Goal: Task Accomplishment & Management: Manage account settings

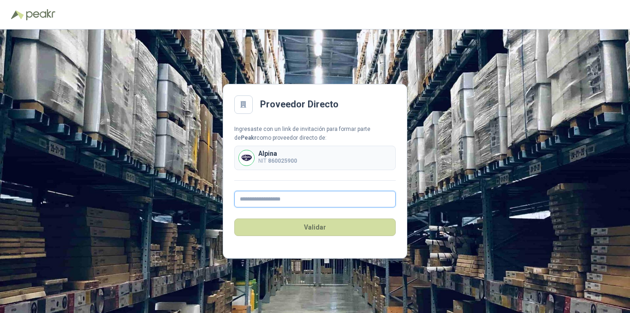
drag, startPoint x: 296, startPoint y: 201, endPoint x: 300, endPoint y: 200, distance: 4.6
click at [296, 201] on input "text" at bounding box center [314, 199] width 161 height 17
click at [289, 154] on p "Alpina" at bounding box center [277, 153] width 39 height 6
click at [277, 160] on b "860025900" at bounding box center [282, 161] width 29 height 6
click at [269, 198] on input "text" at bounding box center [314, 199] width 161 height 17
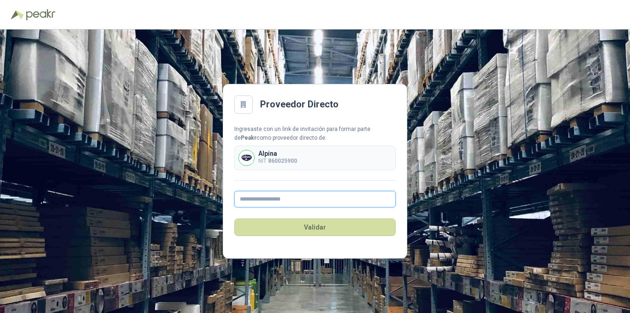
click at [272, 202] on input "text" at bounding box center [314, 199] width 161 height 17
paste input "**********"
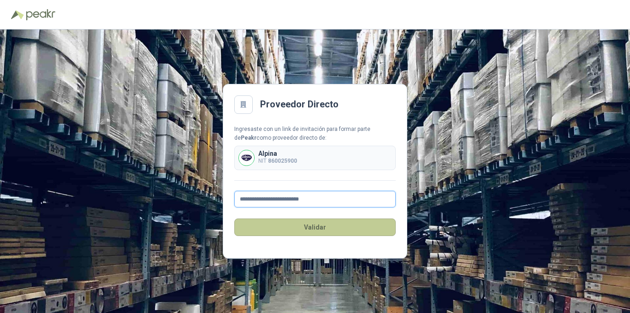
type input "**********"
click at [315, 227] on button "Validar" at bounding box center [314, 228] width 161 height 18
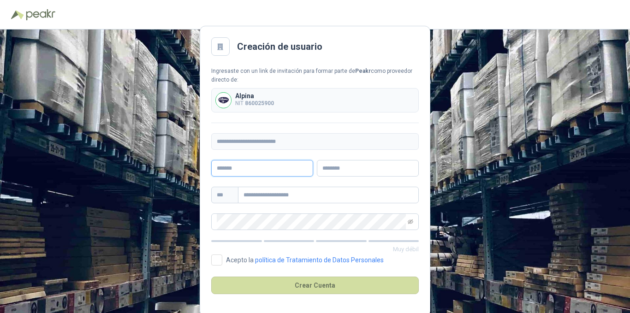
click at [265, 170] on input "text" at bounding box center [262, 168] width 102 height 17
type input "******"
click at [360, 164] on input "text" at bounding box center [368, 168] width 102 height 17
type input "*****"
click at [285, 196] on input "text" at bounding box center [328, 195] width 181 height 17
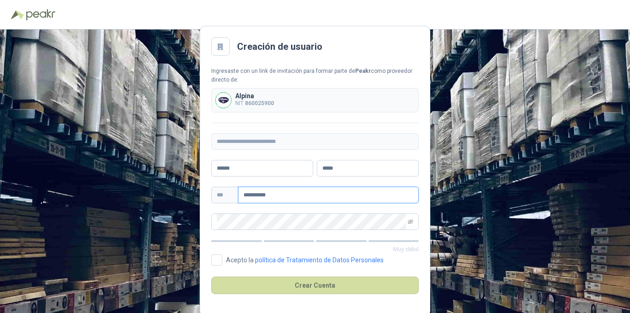
type input "**********"
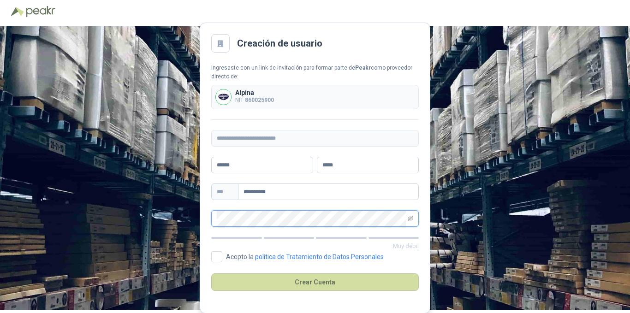
scroll to position [4, 0]
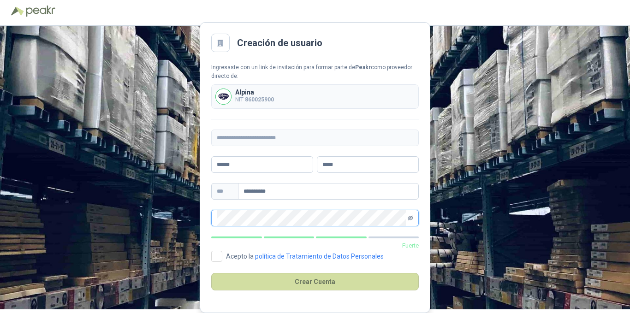
click at [410, 219] on icon "eye-invisible" at bounding box center [411, 218] width 6 height 5
click at [410, 219] on icon "eye" at bounding box center [410, 218] width 5 height 3
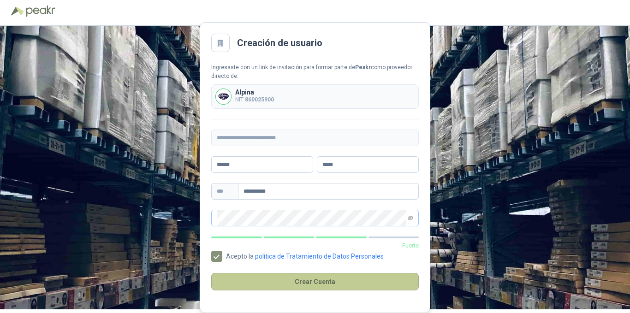
click at [313, 279] on button "Crear Cuenta" at bounding box center [315, 282] width 208 height 18
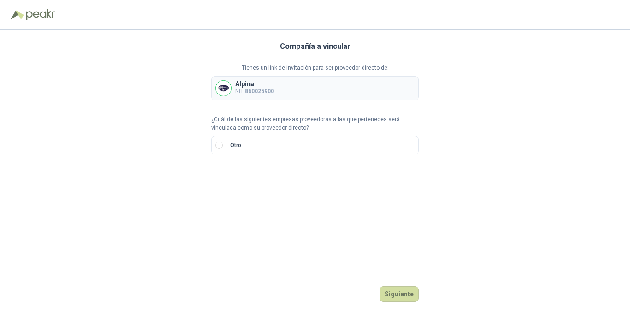
click at [261, 94] on b "860025900" at bounding box center [259, 91] width 29 height 6
click at [234, 180] on input "search" at bounding box center [228, 176] width 22 height 14
click at [228, 224] on div "NIT" at bounding box center [228, 226] width 18 height 10
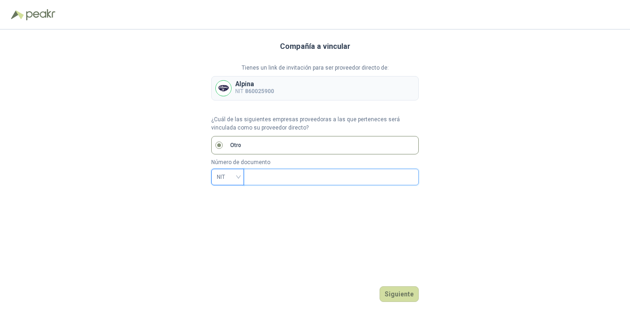
click at [277, 178] on input "text" at bounding box center [330, 177] width 162 height 16
type input "*********"
click at [412, 176] on span "- 6" at bounding box center [409, 177] width 7 height 16
click at [405, 292] on button "Siguiente" at bounding box center [399, 294] width 39 height 16
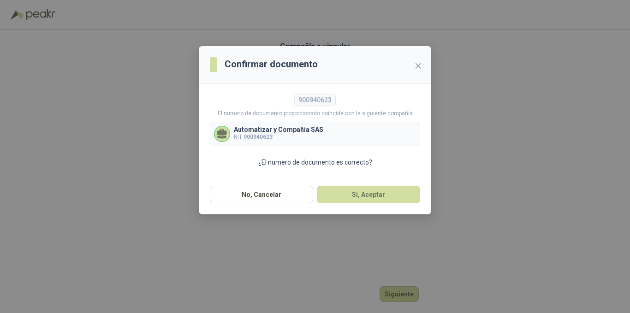
click at [278, 132] on p "Automatizar y Compañia SAS" at bounding box center [278, 129] width 89 height 6
click at [371, 196] on button "Si, Aceptar" at bounding box center [368, 195] width 103 height 18
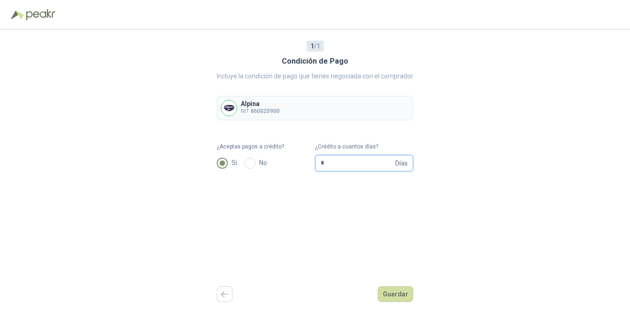
drag, startPoint x: 341, startPoint y: 165, endPoint x: 293, endPoint y: 166, distance: 48.4
click at [293, 166] on form "¿Aceptas pagos a crédito? Si No ¿Crédito a cuantos días? * Días" at bounding box center [315, 157] width 197 height 29
type input "**"
click at [396, 295] on button "Guardar" at bounding box center [396, 294] width 36 height 16
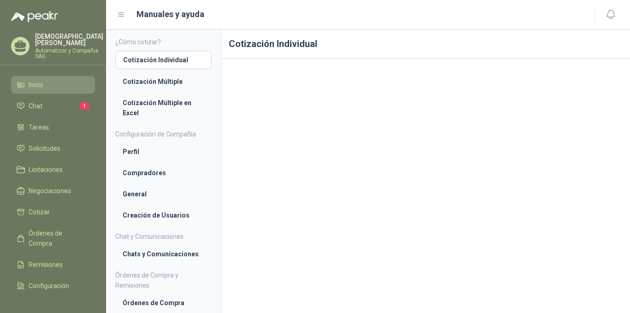
click at [46, 80] on li "Inicio" at bounding box center [53, 85] width 73 height 10
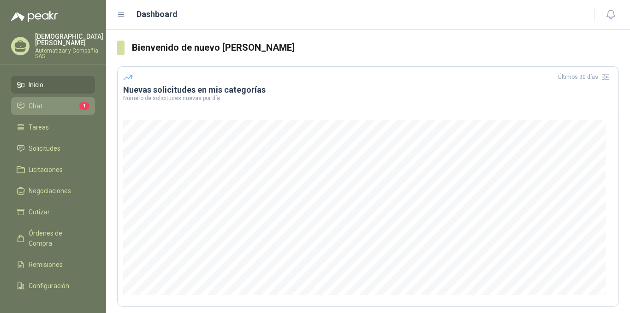
click at [38, 101] on span "Chat" at bounding box center [36, 106] width 14 height 10
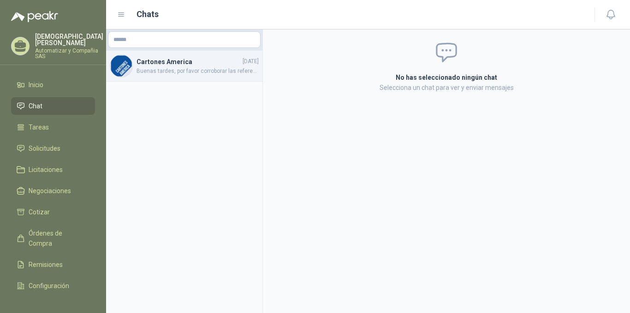
click at [179, 69] on span "Buenas tardes, por favor corroborar las referencias con la serie de la bobina q…" at bounding box center [198, 71] width 122 height 9
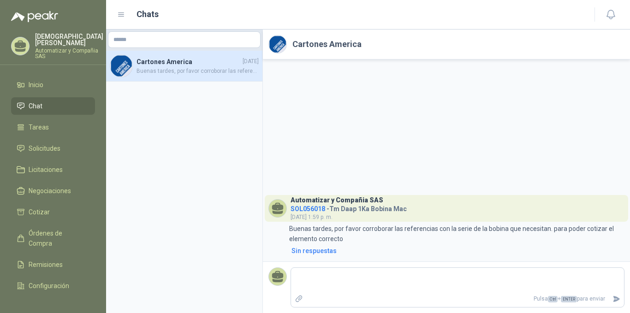
click at [302, 210] on span "SOL056018" at bounding box center [308, 208] width 35 height 7
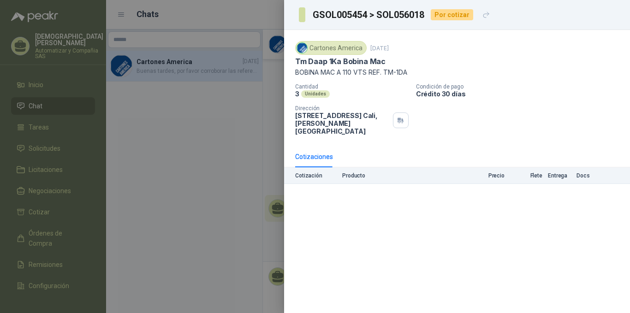
click at [242, 142] on div at bounding box center [315, 156] width 630 height 313
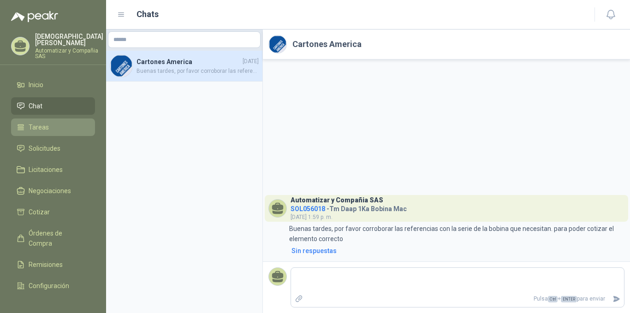
click at [48, 122] on span "Tareas" at bounding box center [39, 127] width 20 height 10
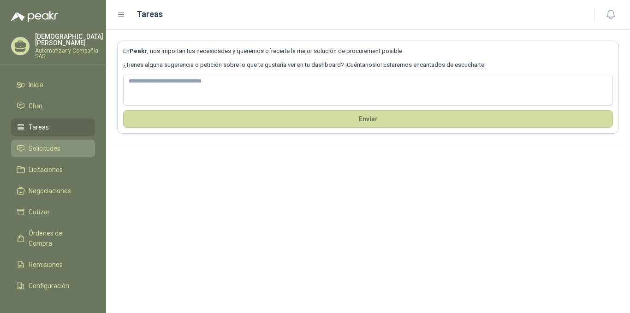
click at [43, 143] on span "Solicitudes" at bounding box center [45, 148] width 32 height 10
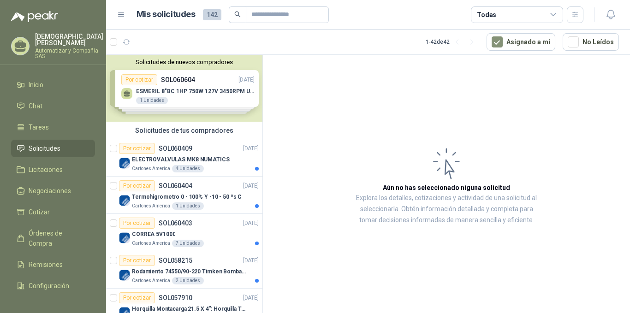
click at [183, 97] on div "Solicitudes de nuevos compradores Por cotizar SOL060604 09/10/25 ESMERIL 8"BC 1…" at bounding box center [184, 88] width 156 height 67
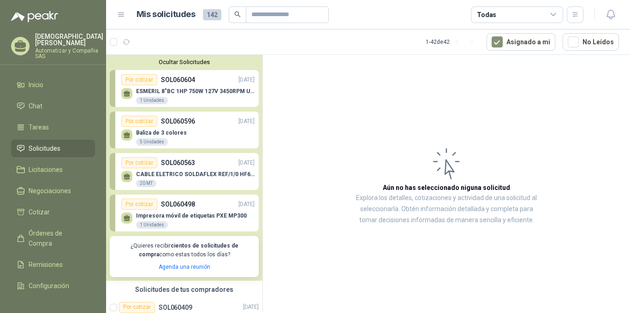
click at [189, 93] on p "ESMERIL 8"BC 1HP 750W 127V 3450RPM URREA" at bounding box center [195, 91] width 119 height 6
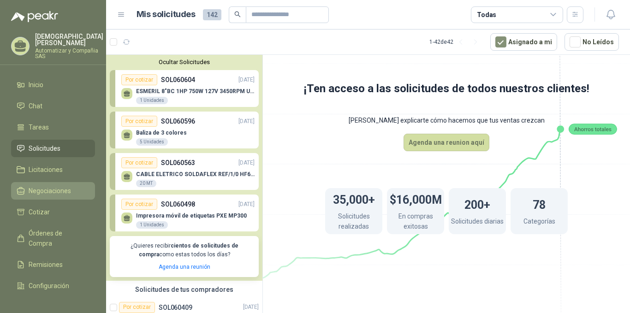
click at [32, 182] on link "Negociaciones" at bounding box center [53, 191] width 84 height 18
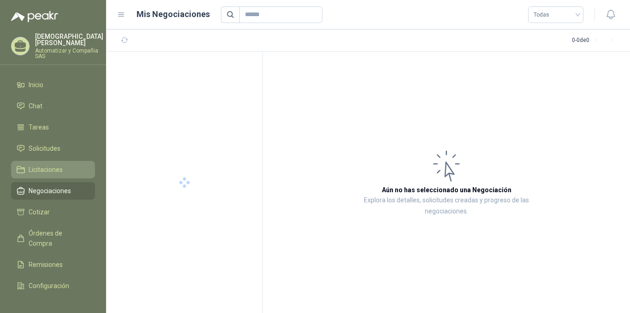
click at [39, 167] on span "Licitaciones" at bounding box center [46, 170] width 34 height 10
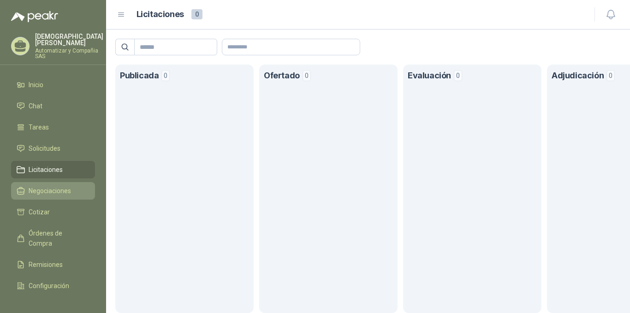
click at [49, 186] on span "Negociaciones" at bounding box center [50, 191] width 42 height 10
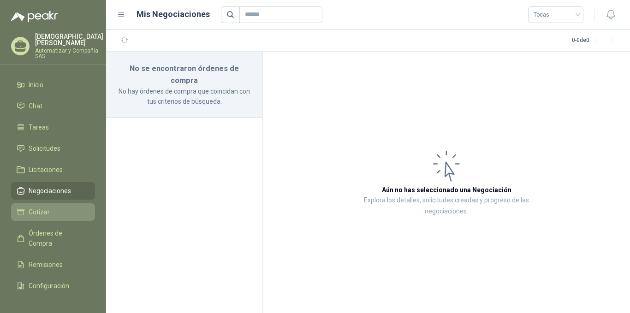
click at [56, 207] on li "Cotizar" at bounding box center [53, 212] width 73 height 10
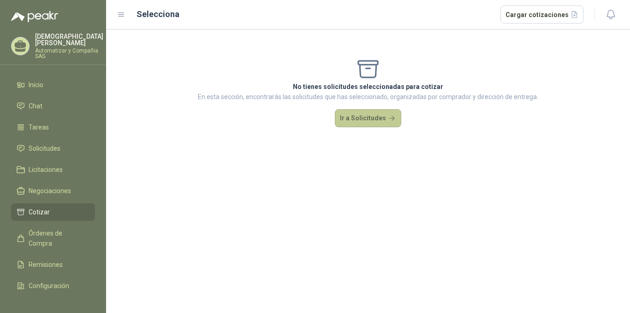
click at [362, 125] on button "Ir a Solicitudes" at bounding box center [368, 118] width 66 height 18
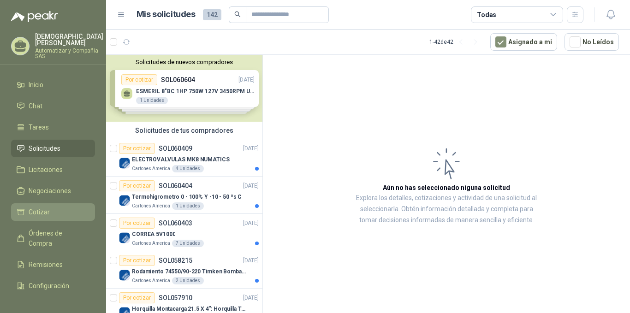
click at [45, 207] on span "Cotizar" at bounding box center [39, 212] width 21 height 10
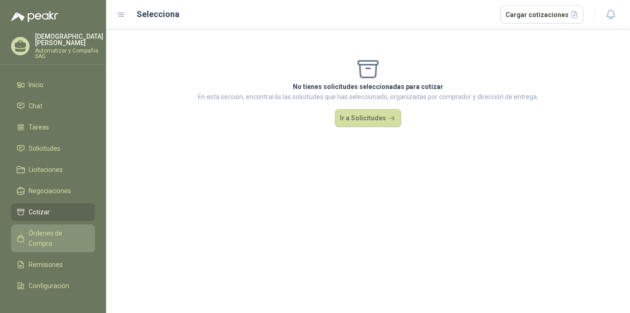
click at [48, 230] on span "Órdenes de Compra" at bounding box center [58, 238] width 58 height 20
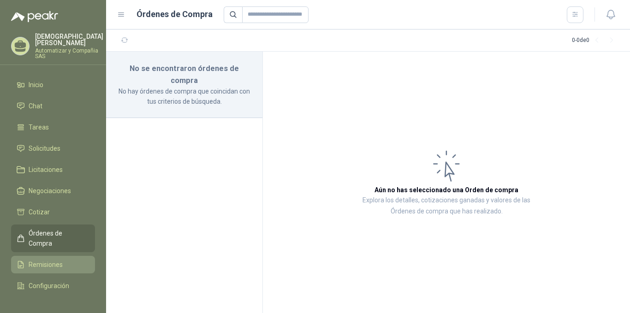
click at [46, 260] on span "Remisiones" at bounding box center [46, 265] width 34 height 10
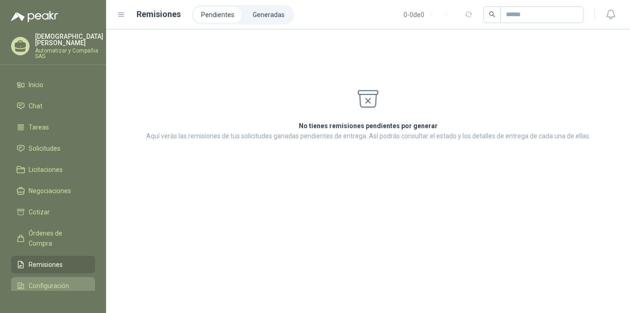
click at [42, 281] on span "Configuración" at bounding box center [49, 286] width 41 height 10
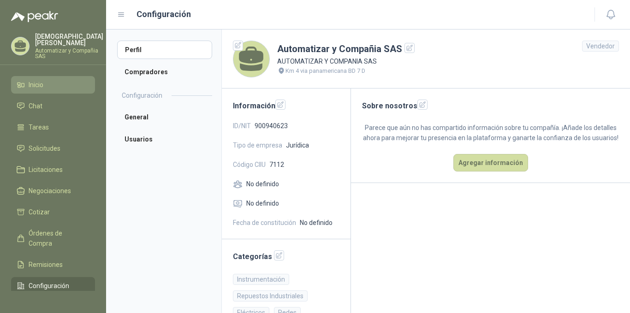
click at [44, 80] on li "Inicio" at bounding box center [53, 85] width 73 height 10
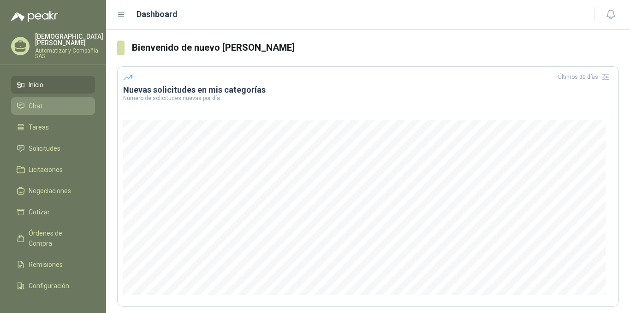
click at [45, 101] on li "Chat" at bounding box center [53, 106] width 73 height 10
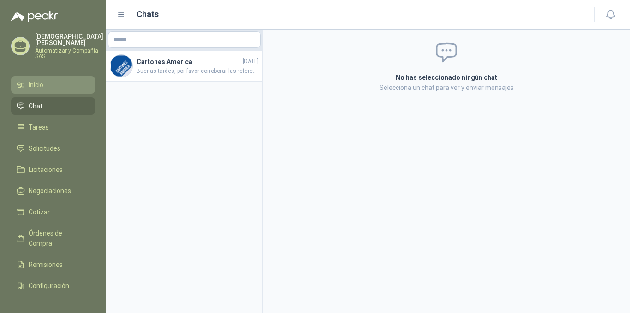
click at [47, 80] on li "Inicio" at bounding box center [53, 85] width 73 height 10
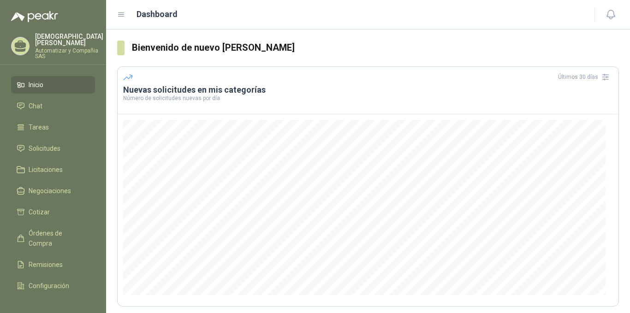
click at [117, 14] on icon at bounding box center [121, 15] width 8 height 8
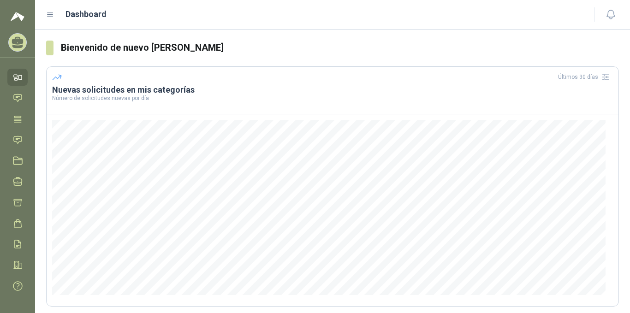
click at [53, 17] on icon at bounding box center [50, 15] width 8 height 8
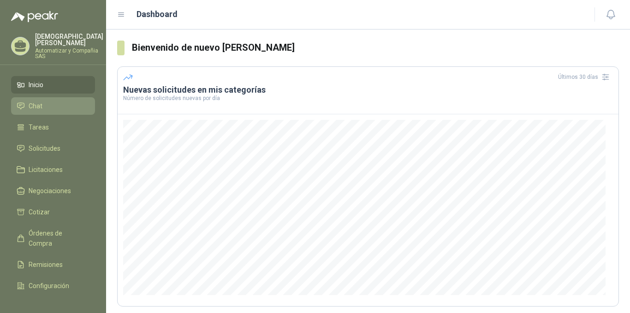
click at [37, 101] on span "Chat" at bounding box center [36, 106] width 14 height 10
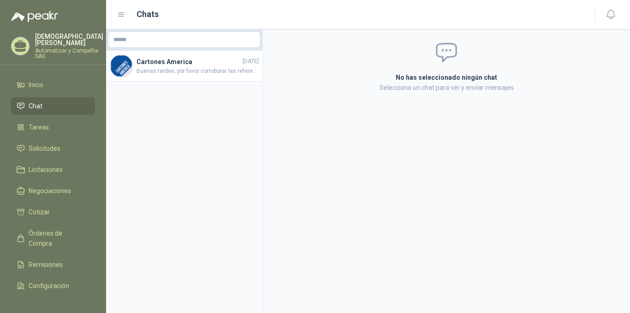
click at [31, 97] on link "Chat" at bounding box center [53, 106] width 84 height 18
click at [44, 82] on li "Inicio" at bounding box center [53, 85] width 73 height 10
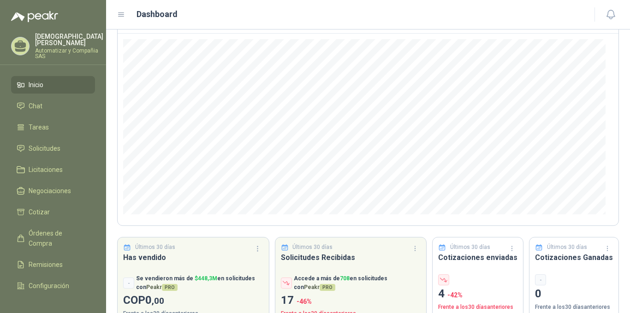
scroll to position [102, 0]
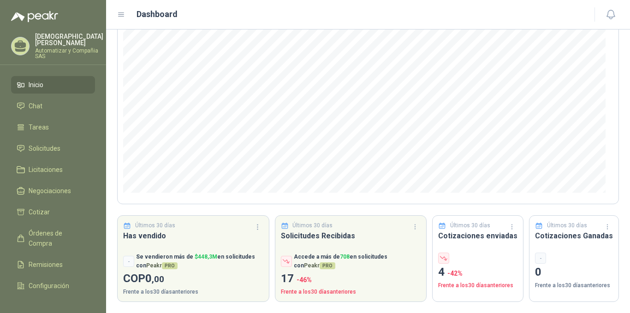
click at [478, 240] on h3 "Cotizaciones enviadas" at bounding box center [477, 236] width 79 height 12
click at [458, 268] on p "4 -42 %" at bounding box center [477, 273] width 79 height 18
click at [441, 274] on p "4 -42 %" at bounding box center [477, 273] width 79 height 18
click at [474, 237] on h3 "Cotizaciones enviadas" at bounding box center [477, 236] width 79 height 12
click at [42, 53] on p "Automatizar y Compañia SAS" at bounding box center [69, 53] width 68 height 11
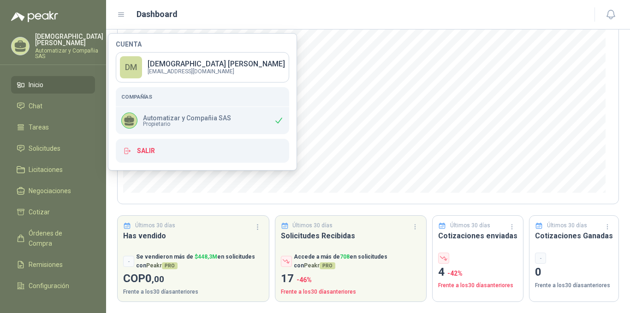
click at [178, 124] on span "Propietario" at bounding box center [187, 124] width 88 height 6
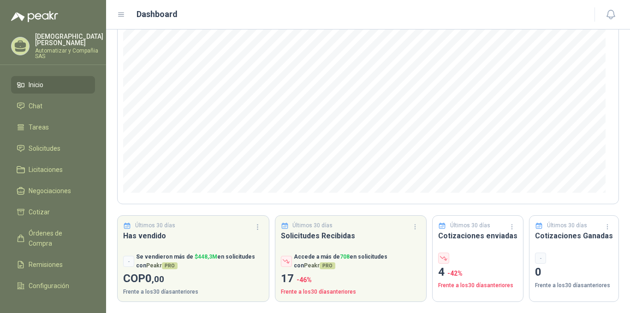
click at [43, 30] on menu "Deivis Muñoz Automatizar y Compañia SAS Inicio Chat Tareas Solicitudes Licitaci…" at bounding box center [53, 156] width 106 height 313
click at [43, 36] on p "Deivis Muñoz" at bounding box center [69, 39] width 68 height 13
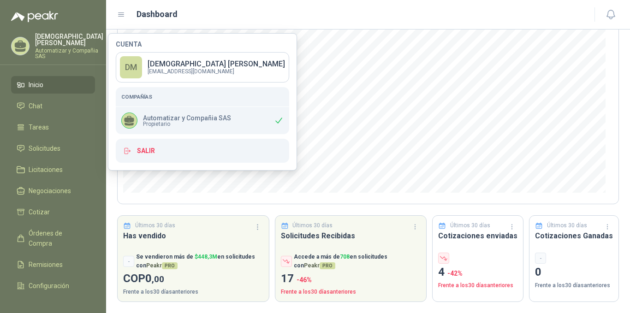
click at [44, 36] on p "Deivis Muñoz" at bounding box center [69, 39] width 68 height 13
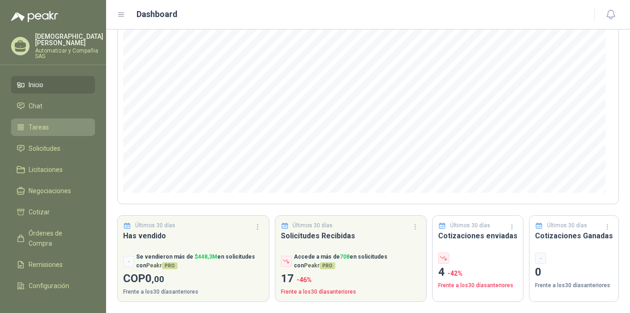
click at [49, 122] on li "Tareas" at bounding box center [53, 127] width 73 height 10
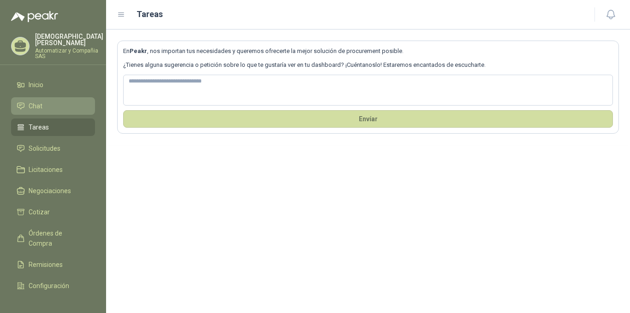
click at [49, 101] on li "Chat" at bounding box center [53, 106] width 73 height 10
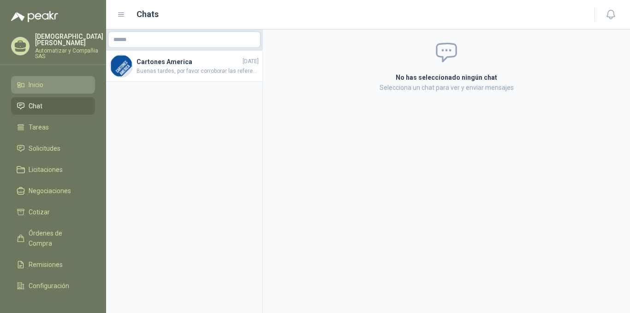
click at [56, 84] on link "Inicio" at bounding box center [53, 85] width 84 height 18
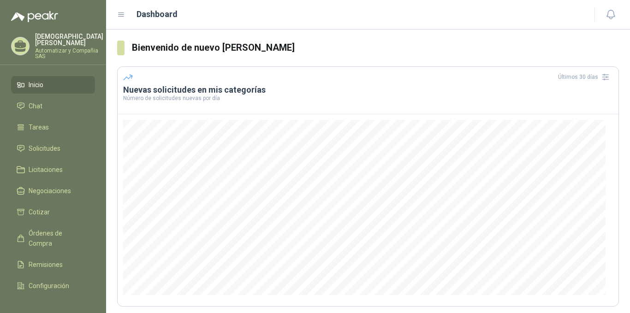
click at [122, 15] on icon at bounding box center [122, 15] width 6 height 4
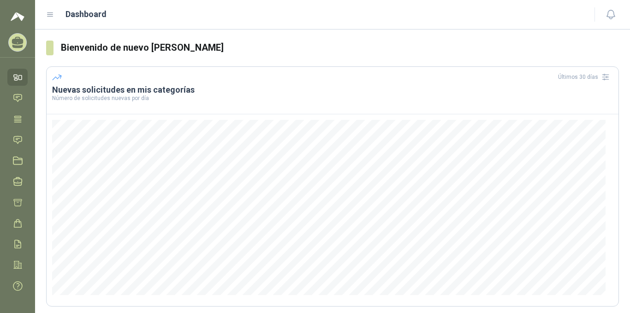
click at [55, 14] on div "Dashboard" at bounding box center [314, 14] width 537 height 13
click at [50, 15] on icon at bounding box center [50, 15] width 8 height 8
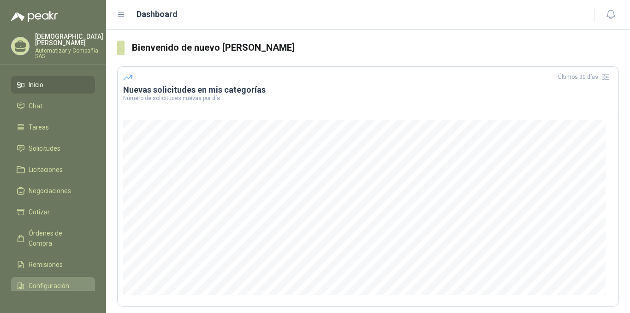
click at [54, 281] on span "Configuración" at bounding box center [49, 286] width 41 height 10
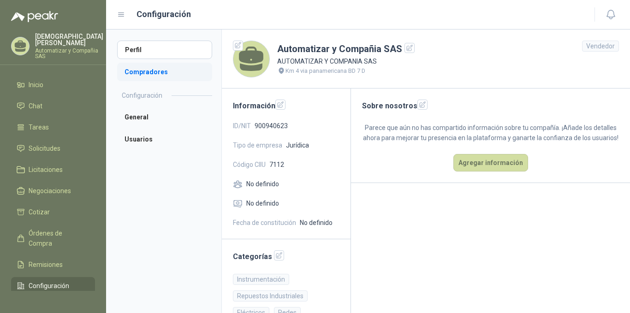
click at [137, 74] on li "Compradores" at bounding box center [164, 72] width 95 height 18
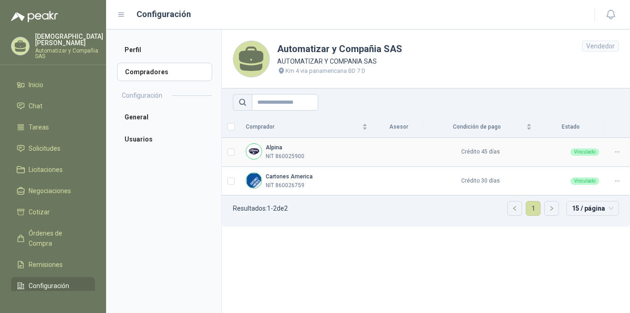
click at [323, 151] on div "Alpina NIT 860025900" at bounding box center [307, 152] width 122 height 18
click at [60, 260] on span "Remisiones" at bounding box center [46, 265] width 34 height 10
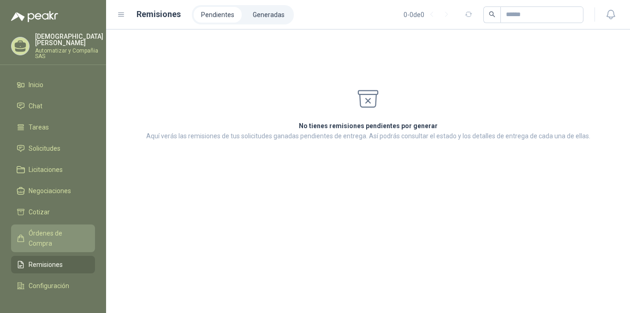
click at [52, 234] on span "Órdenes de Compra" at bounding box center [58, 238] width 58 height 20
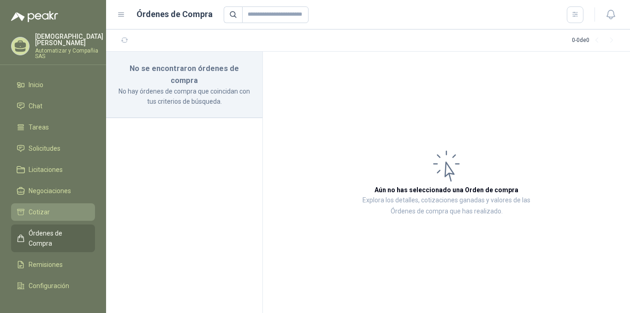
click at [50, 207] on li "Cotizar" at bounding box center [53, 212] width 73 height 10
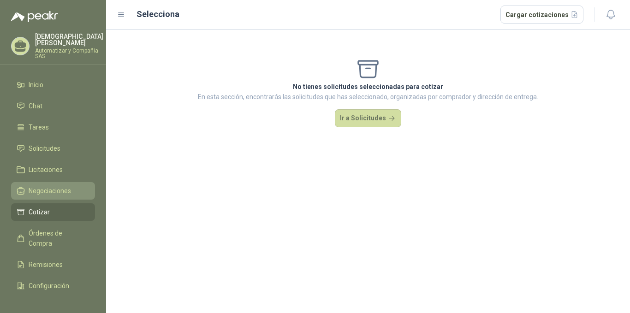
click at [53, 186] on span "Negociaciones" at bounding box center [50, 191] width 42 height 10
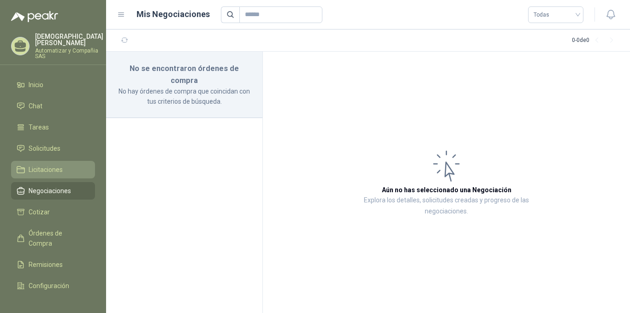
click at [47, 165] on span "Licitaciones" at bounding box center [46, 170] width 34 height 10
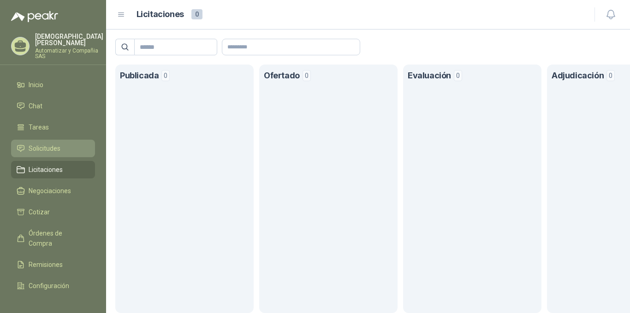
click at [42, 143] on span "Solicitudes" at bounding box center [45, 148] width 32 height 10
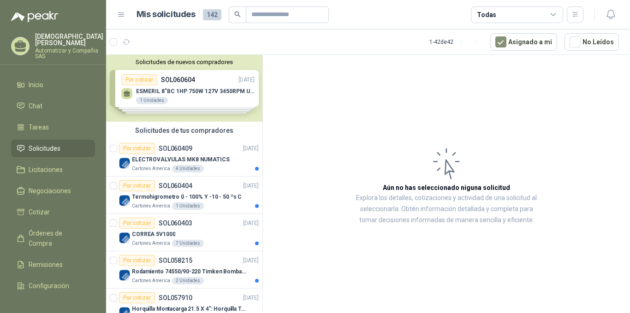
click at [22, 42] on icon at bounding box center [21, 45] width 12 height 8
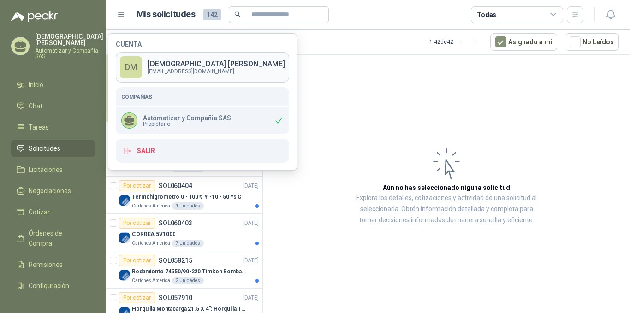
click at [175, 67] on p "Deivis Muñoz" at bounding box center [216, 63] width 137 height 7
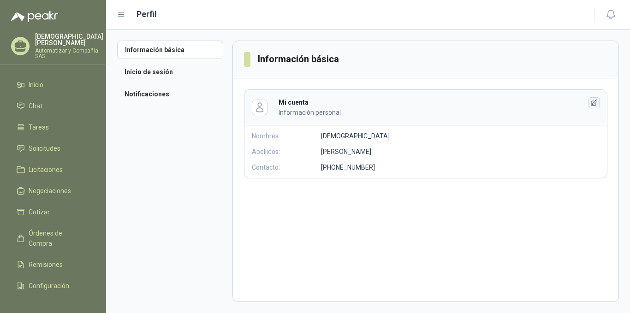
click at [596, 103] on icon "button" at bounding box center [594, 103] width 8 height 8
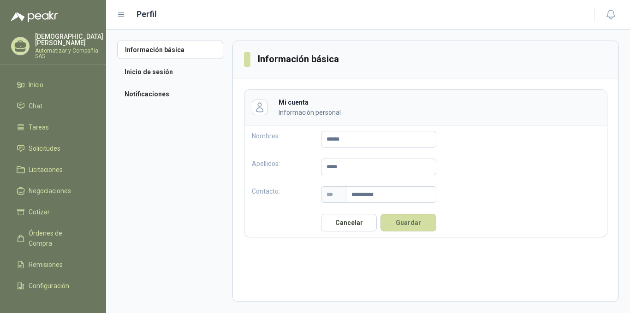
click at [269, 109] on header "Mi cuenta Información personal" at bounding box center [425, 108] width 363 height 36
click at [264, 110] on icon "button" at bounding box center [259, 107] width 11 height 11
click at [260, 109] on icon "button" at bounding box center [259, 107] width 11 height 11
drag, startPoint x: 394, startPoint y: 258, endPoint x: 391, endPoint y: 244, distance: 14.6
click at [393, 258] on section "**********" at bounding box center [425, 172] width 387 height 262
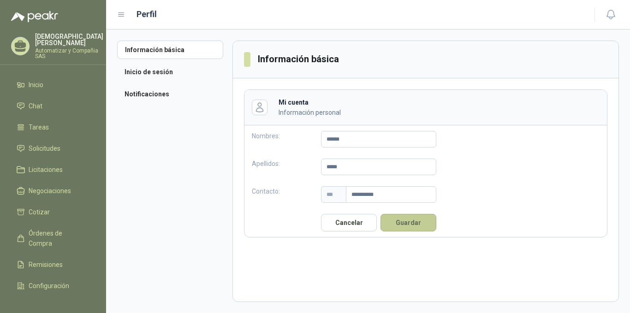
click at [399, 226] on button "Guardar" at bounding box center [409, 223] width 56 height 18
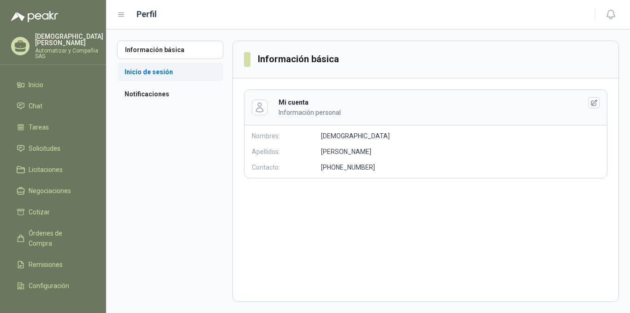
click at [174, 70] on li "Inicio de sesión" at bounding box center [170, 72] width 106 height 18
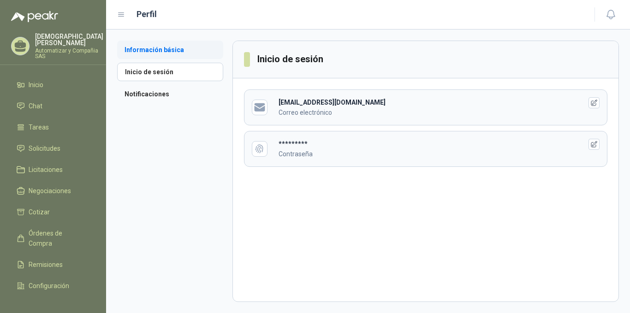
click at [174, 48] on li "Información básica" at bounding box center [170, 50] width 106 height 18
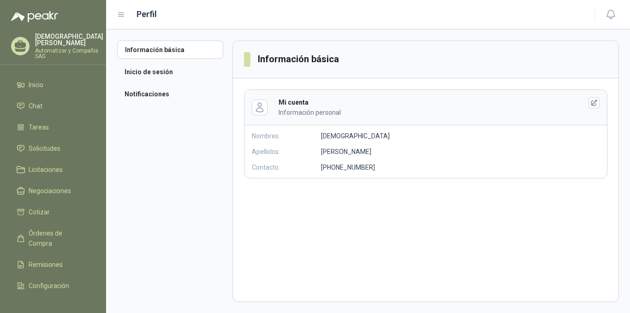
click at [45, 38] on p "Deivis Muñoz" at bounding box center [69, 39] width 68 height 13
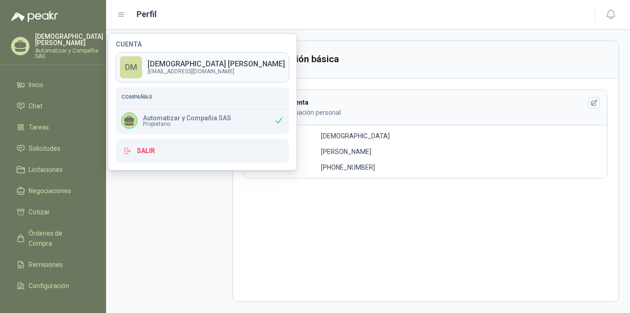
click at [130, 69] on div "DM" at bounding box center [131, 67] width 22 height 22
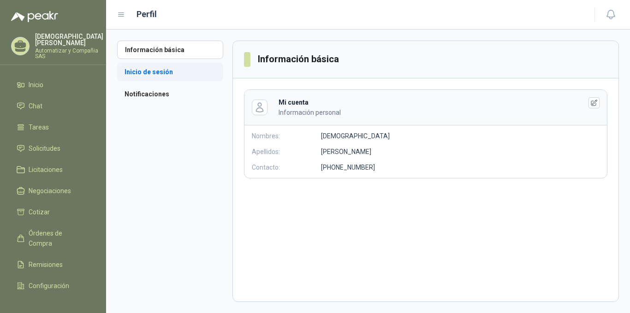
click at [163, 72] on li "Inicio de sesión" at bounding box center [170, 72] width 106 height 18
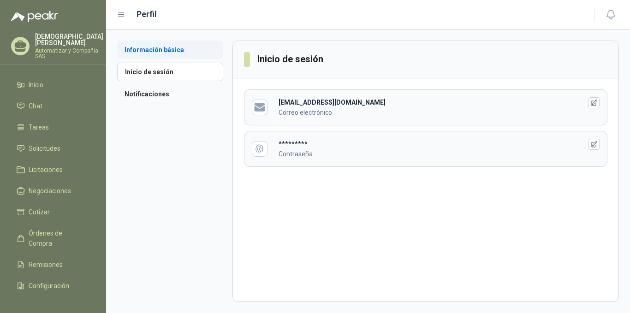
click at [154, 55] on li "Información básica" at bounding box center [170, 50] width 106 height 18
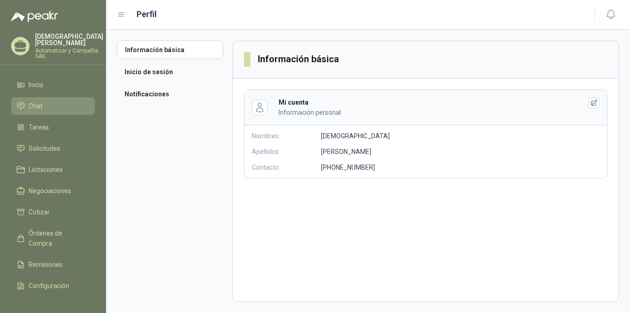
click at [41, 101] on span "Chat" at bounding box center [36, 106] width 14 height 10
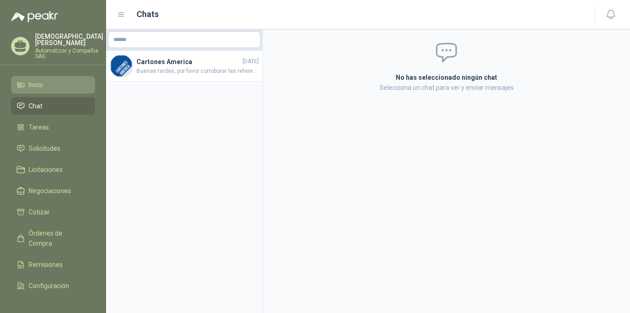
click at [40, 80] on span "Inicio" at bounding box center [36, 85] width 15 height 10
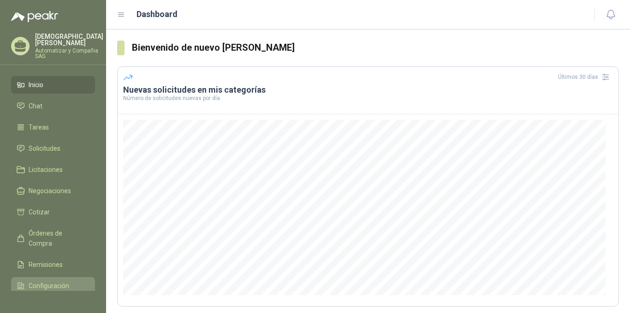
click at [60, 281] on span "Configuración" at bounding box center [49, 286] width 41 height 10
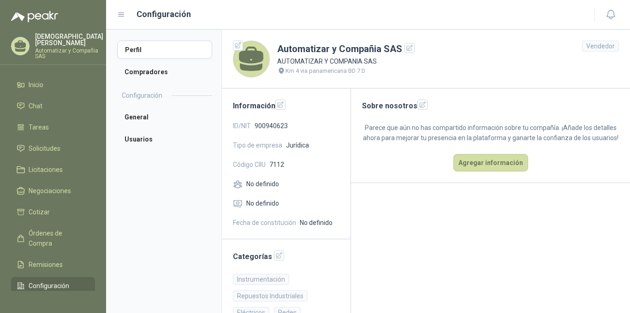
click at [248, 59] on icon at bounding box center [251, 55] width 24 height 17
click at [237, 43] on icon "button" at bounding box center [238, 45] width 6 height 6
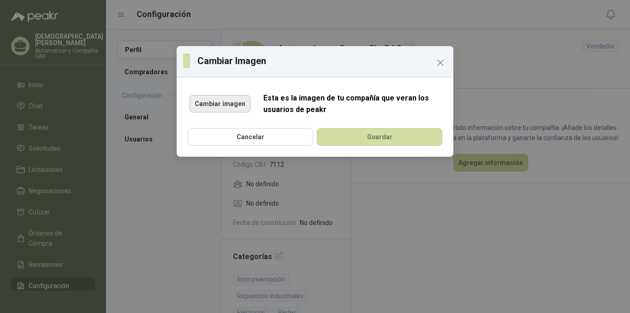
click at [214, 97] on button "Cambiar imagen" at bounding box center [220, 104] width 61 height 18
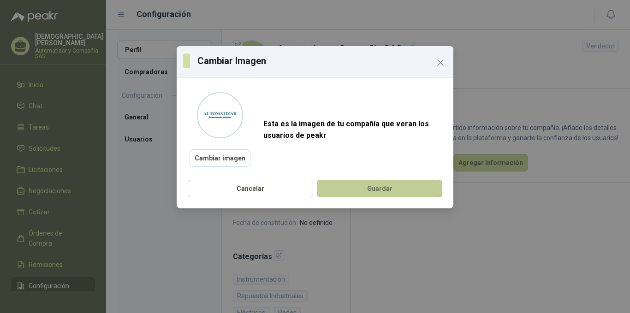
click at [372, 189] on button "Guardar" at bounding box center [379, 189] width 125 height 18
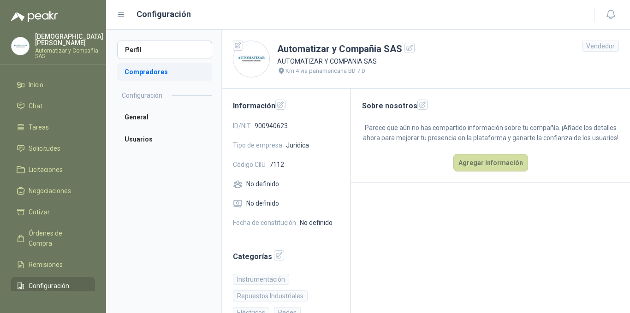
click at [156, 72] on li "Compradores" at bounding box center [164, 72] width 95 height 18
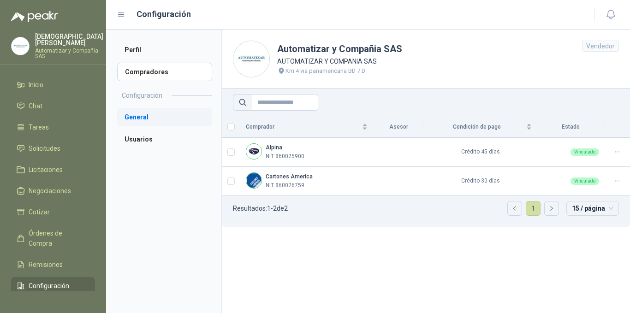
click at [155, 119] on li "General" at bounding box center [164, 117] width 95 height 18
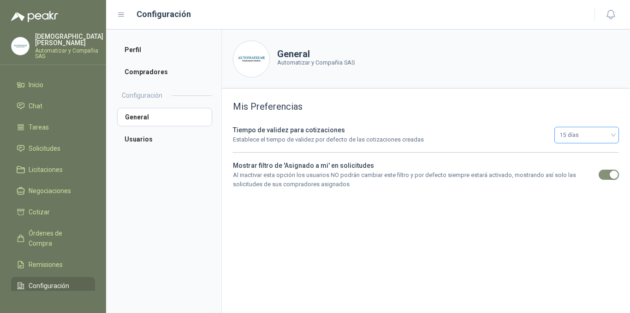
click at [605, 131] on span "15 días" at bounding box center [587, 135] width 54 height 14
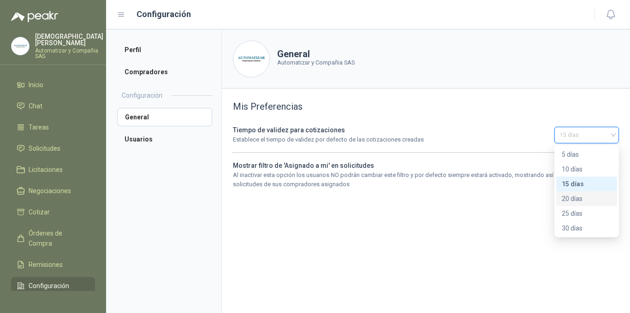
click at [575, 199] on div "20 días" at bounding box center [587, 199] width 50 height 10
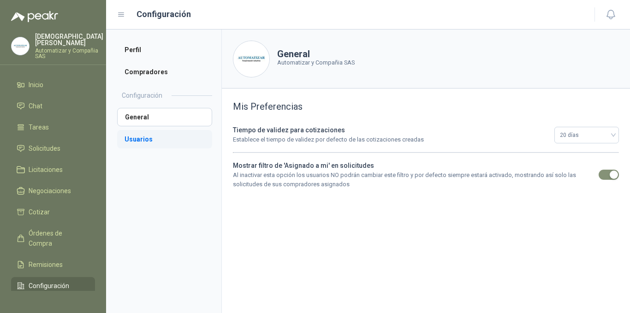
click at [146, 142] on li "Usuarios" at bounding box center [164, 139] width 95 height 18
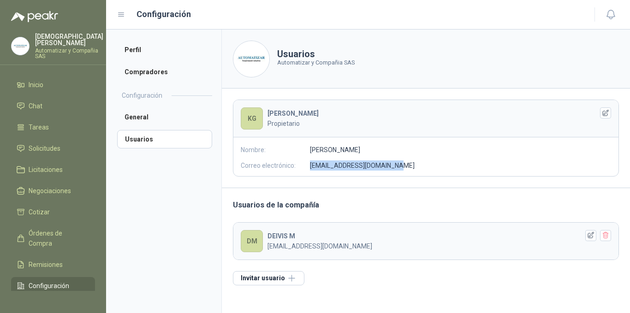
drag, startPoint x: 391, startPoint y: 166, endPoint x: 310, endPoint y: 170, distance: 80.9
click at [310, 170] on p "ventas@automatizar.com.co" at bounding box center [362, 166] width 105 height 10
copy p "ventas@automatizar.com.co"
click at [591, 235] on icon "button" at bounding box center [591, 236] width 8 height 8
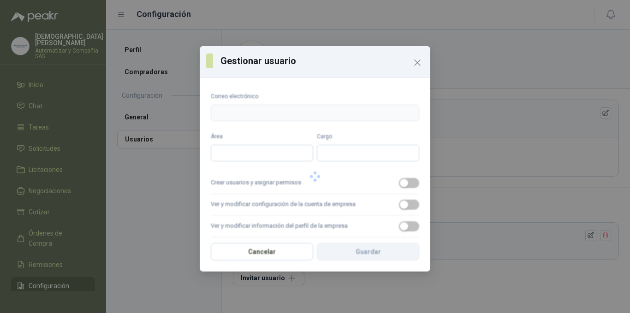
type input "**********"
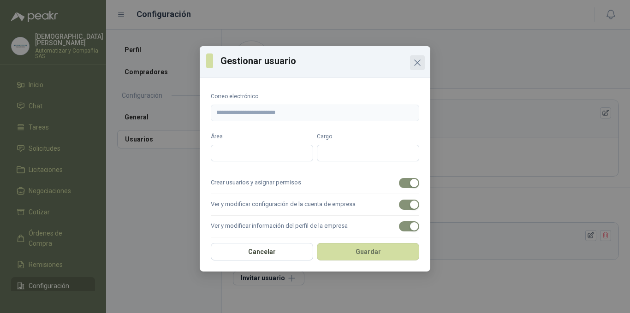
click at [416, 60] on icon "Close" at bounding box center [417, 62] width 11 height 11
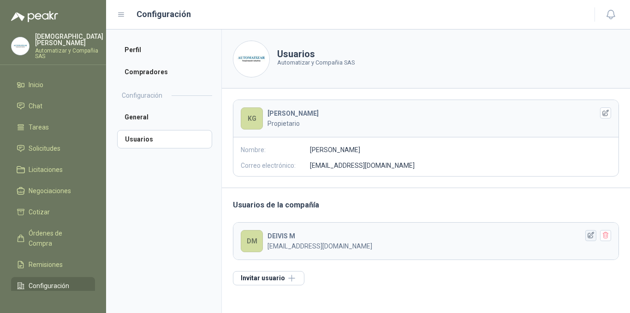
click at [591, 234] on icon "button" at bounding box center [591, 236] width 8 height 8
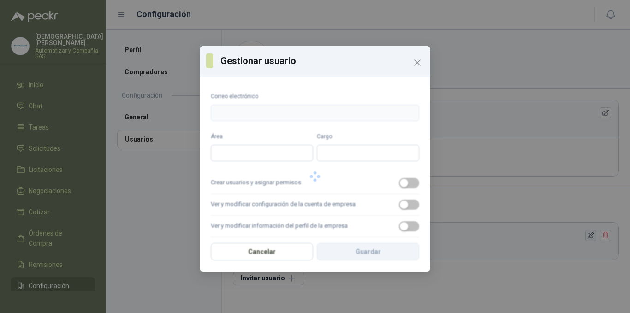
type input "**********"
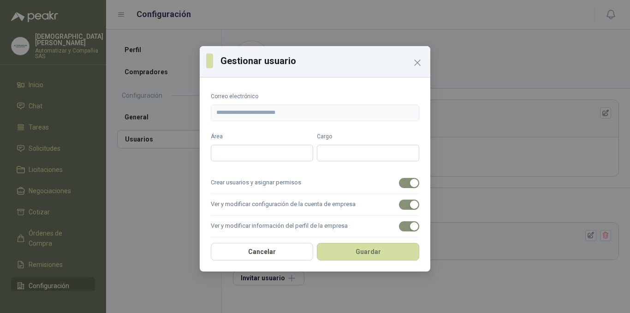
click at [302, 121] on form "**********" at bounding box center [315, 219] width 209 height 254
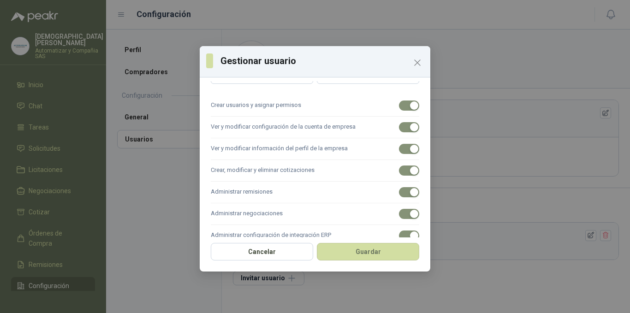
scroll to position [116, 0]
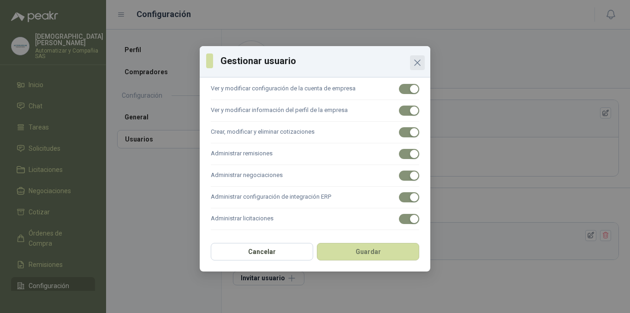
click at [418, 62] on icon "Close" at bounding box center [418, 63] width 6 height 6
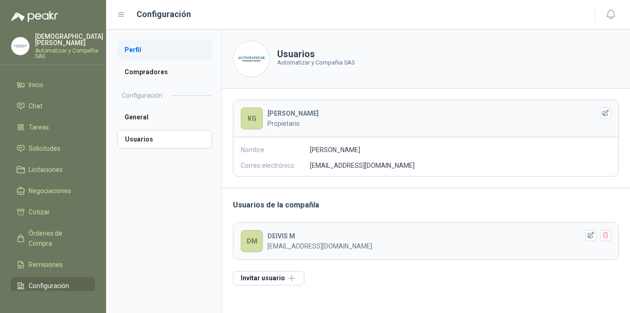
click at [140, 54] on li "Perfil" at bounding box center [164, 50] width 95 height 18
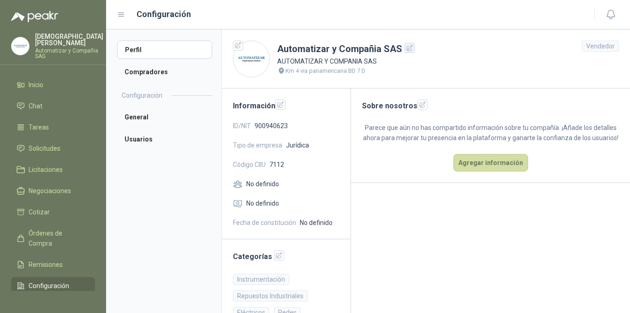
click at [406, 48] on icon "button" at bounding box center [410, 48] width 8 height 8
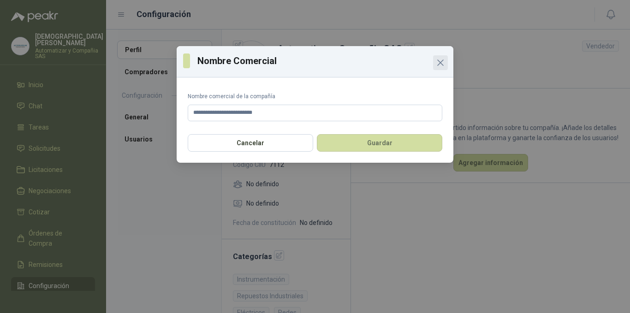
click at [440, 65] on icon "Close" at bounding box center [440, 62] width 11 height 11
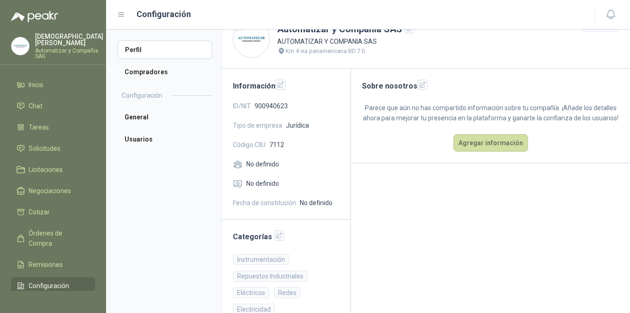
scroll to position [38, 0]
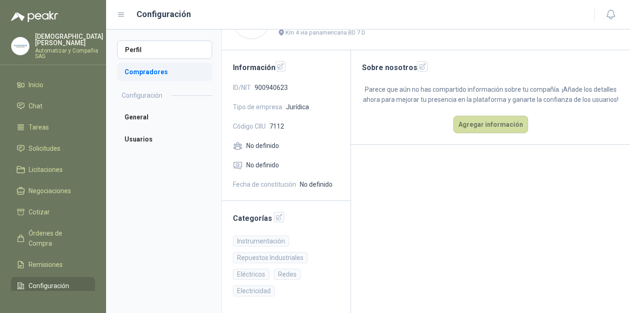
click at [147, 75] on li "Compradores" at bounding box center [164, 72] width 95 height 18
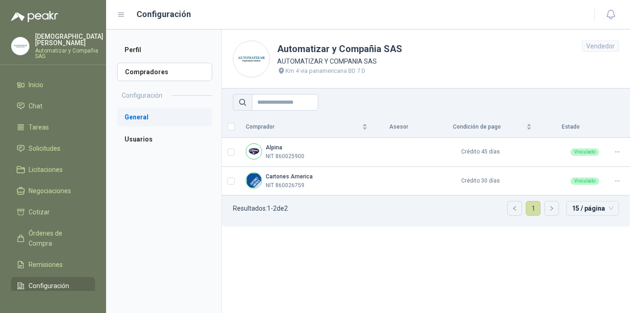
click at [139, 121] on li "General" at bounding box center [164, 117] width 95 height 18
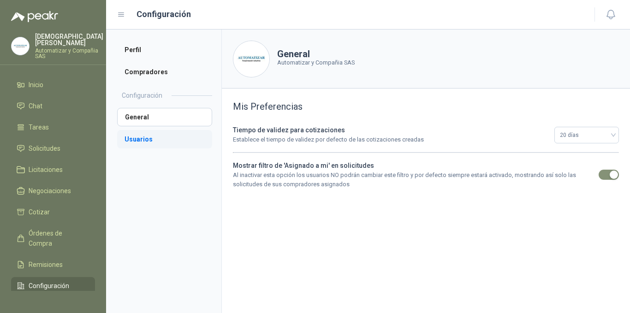
click at [155, 137] on li "Usuarios" at bounding box center [164, 139] width 95 height 18
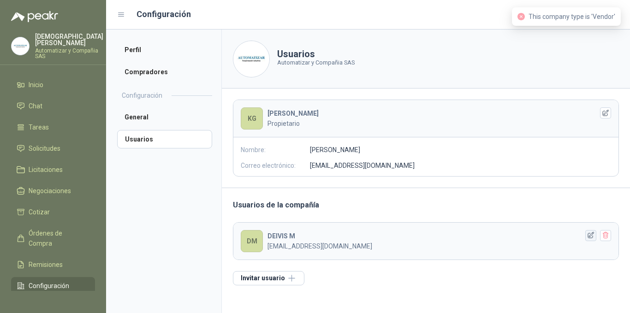
click at [590, 238] on icon "button" at bounding box center [591, 236] width 8 height 8
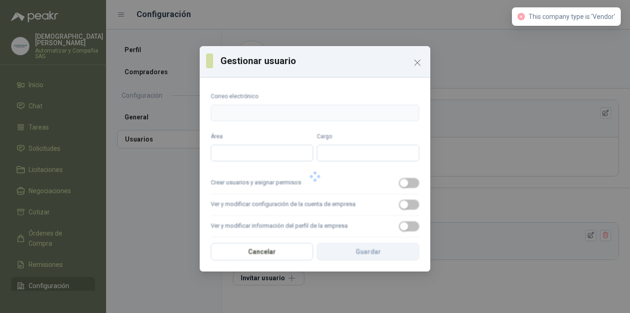
type input "**********"
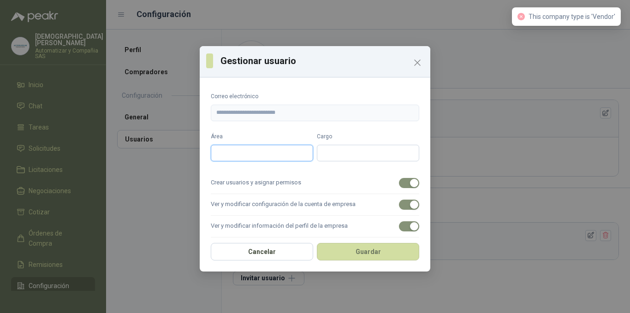
click at [236, 146] on input "Área" at bounding box center [262, 153] width 102 height 17
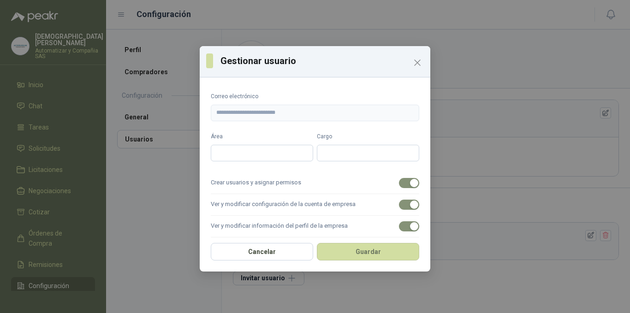
click at [236, 97] on label "Correo electrónico" at bounding box center [315, 96] width 209 height 9
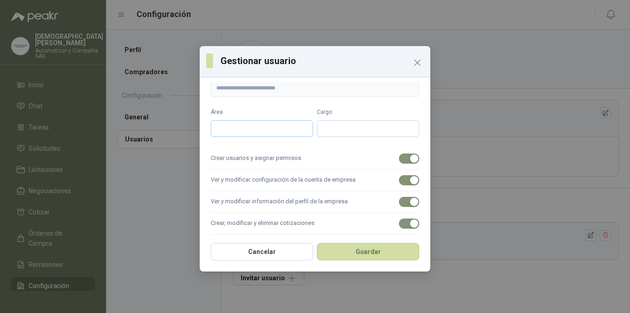
scroll to position [46, 0]
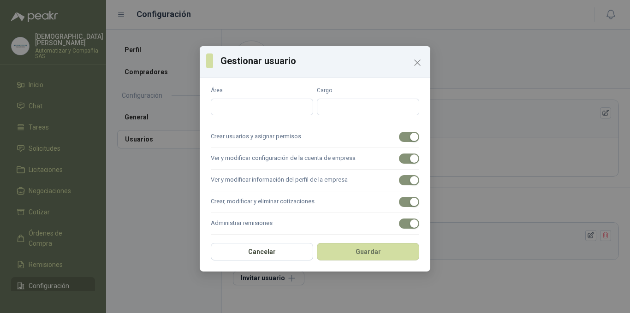
click at [390, 140] on label "Crear usuarios y asignar permisos" at bounding box center [315, 137] width 209 height 22
click at [399, 140] on button "Crear usuarios y asignar permisos" at bounding box center [409, 137] width 20 height 10
click at [400, 139] on div "button" at bounding box center [404, 137] width 8 height 8
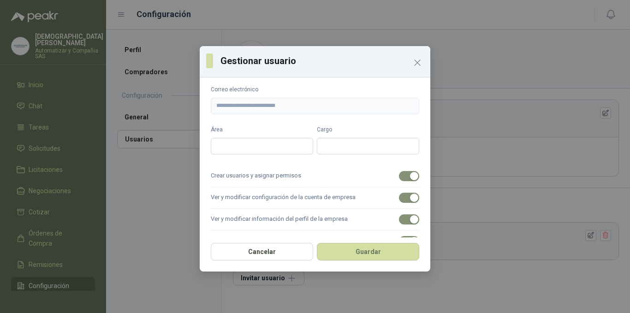
scroll to position [0, 0]
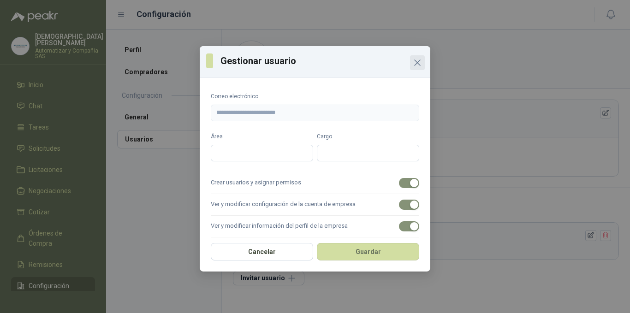
click at [416, 61] on icon "Close" at bounding box center [418, 63] width 6 height 6
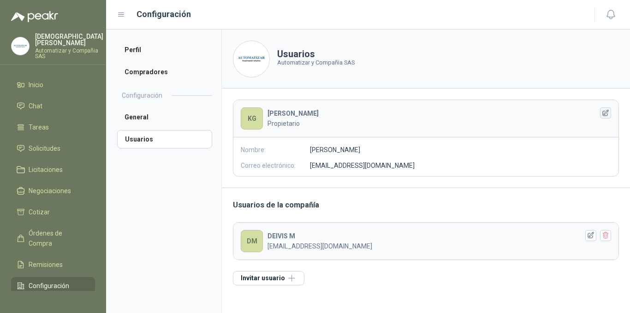
click at [602, 112] on icon "button" at bounding box center [606, 113] width 8 height 8
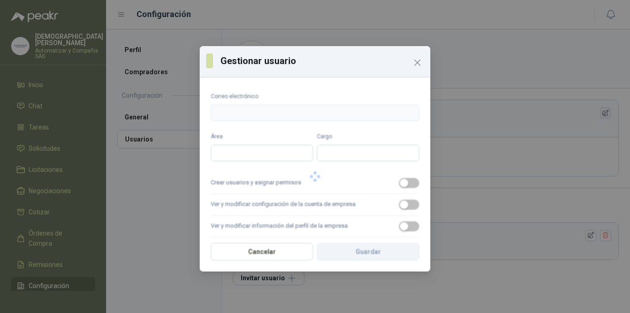
type input "**********"
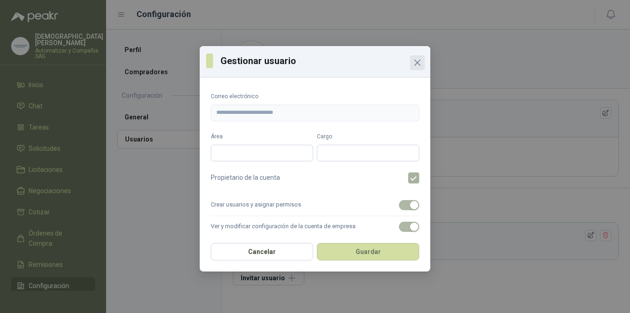
click at [417, 64] on icon "Close" at bounding box center [417, 62] width 11 height 11
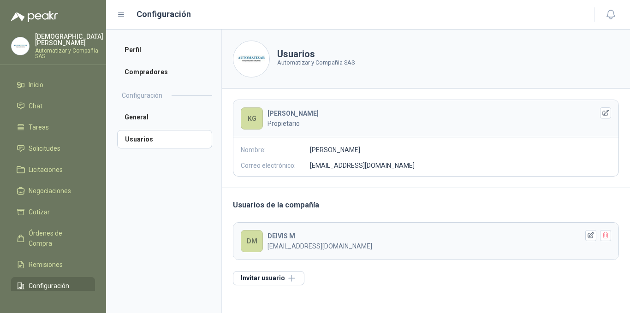
click at [50, 36] on p "Deivis Muñoz" at bounding box center [69, 39] width 68 height 13
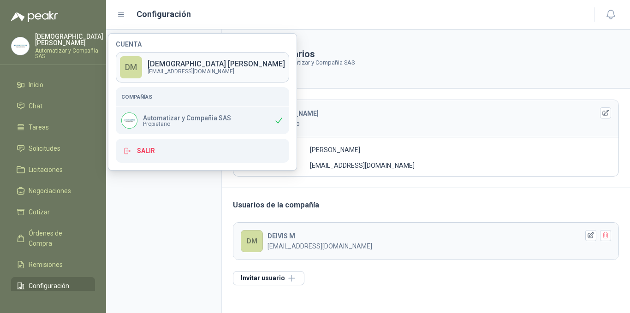
click at [195, 72] on p "compras@automatizar.com.co" at bounding box center [216, 72] width 137 height 6
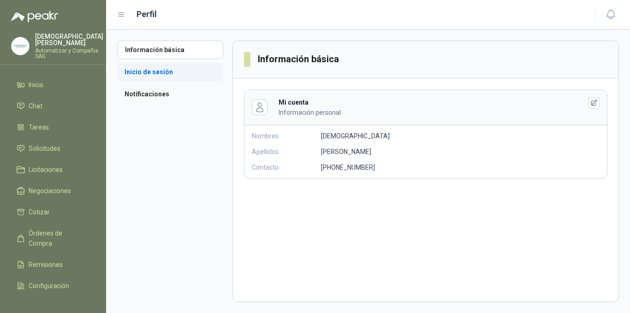
click at [156, 74] on li "Inicio de sesión" at bounding box center [170, 72] width 106 height 18
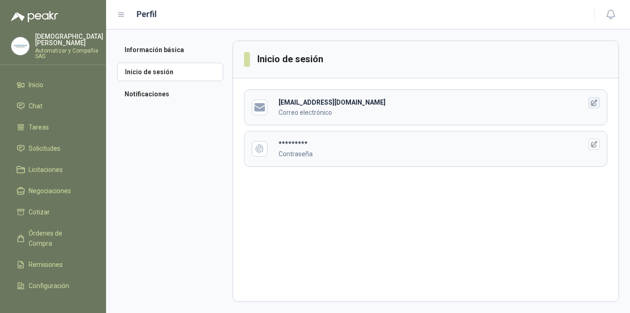
click at [596, 103] on icon "button" at bounding box center [594, 103] width 6 height 6
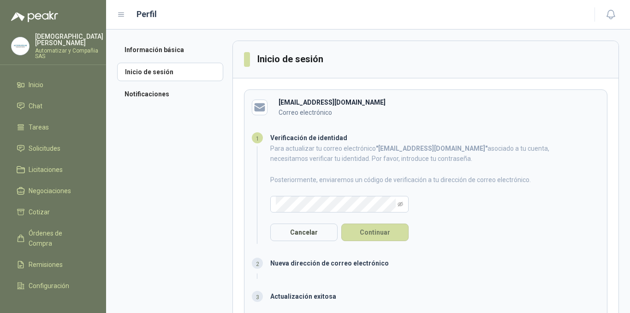
click at [328, 194] on form "Para actualizar tu correo electrónico " compras@automatizar.com.co " asociado a…" at bounding box center [415, 192] width 290 height 98
click at [359, 229] on button "Continuar" at bounding box center [374, 233] width 67 height 18
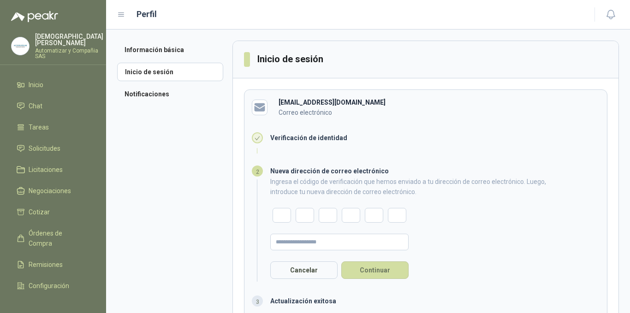
scroll to position [46, 0]
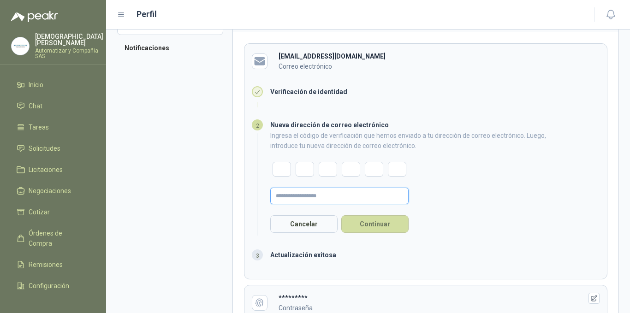
click at [323, 200] on input "text" at bounding box center [339, 196] width 138 height 17
paste input "**********"
type input "**********"
click at [276, 164] on input "text" at bounding box center [282, 169] width 18 height 15
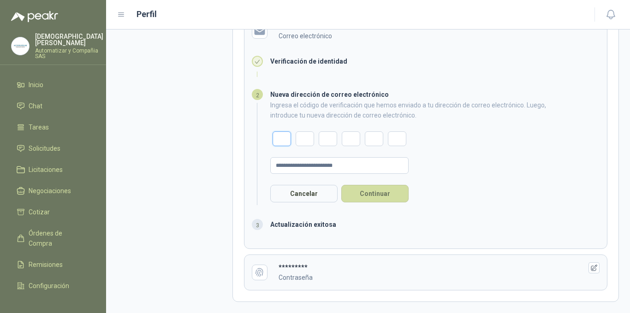
scroll to position [0, 0]
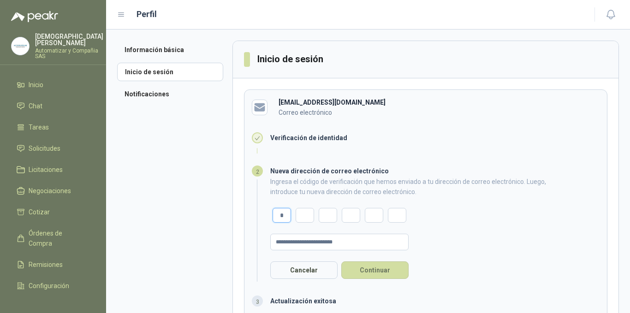
type input "*"
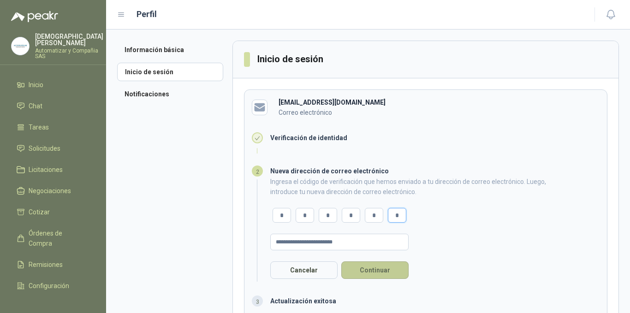
type input "*"
click at [372, 270] on button "Continuar" at bounding box center [374, 271] width 67 height 18
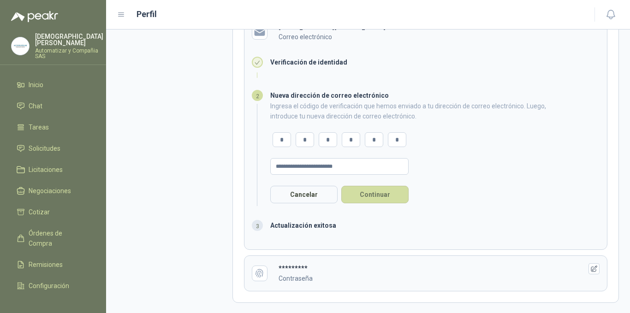
scroll to position [77, 0]
click at [368, 195] on button "Continuar" at bounding box center [374, 194] width 67 height 18
click at [383, 197] on button "Continuar" at bounding box center [374, 194] width 67 height 18
drag, startPoint x: 359, startPoint y: 163, endPoint x: 271, endPoint y: 167, distance: 87.8
click at [271, 167] on input "**********" at bounding box center [339, 165] width 138 height 17
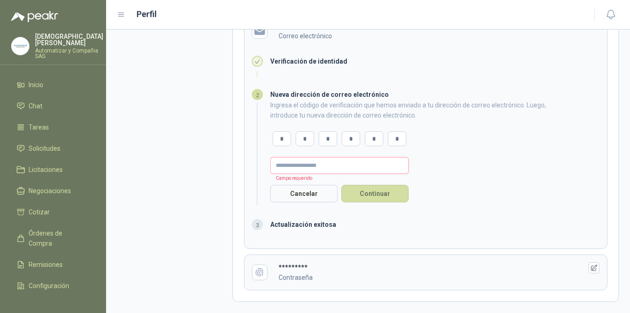
paste input "**********"
type input "**********"
click at [370, 195] on button "Continuar" at bounding box center [374, 194] width 67 height 18
click at [291, 223] on span "Actualización exitosa" at bounding box center [303, 224] width 66 height 7
click at [497, 189] on form "**********" at bounding box center [415, 151] width 290 height 102
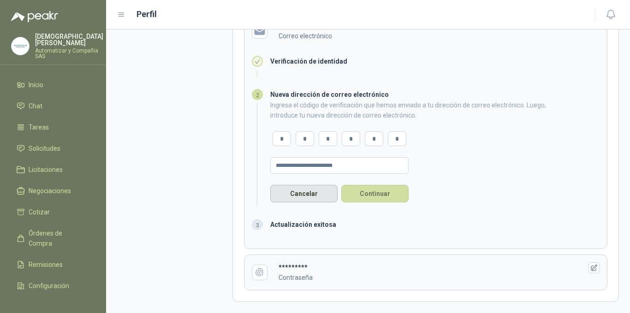
click at [308, 197] on button "Cancelar" at bounding box center [303, 194] width 67 height 18
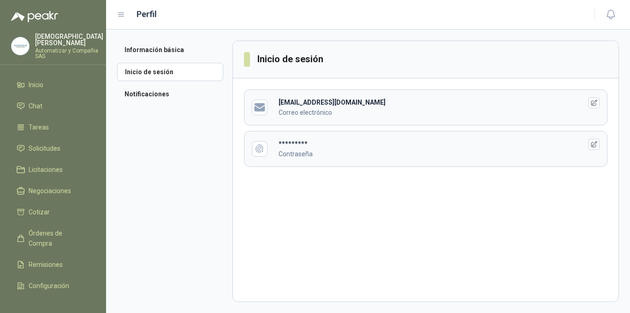
scroll to position [0, 0]
click at [593, 104] on icon "button" at bounding box center [594, 103] width 8 height 8
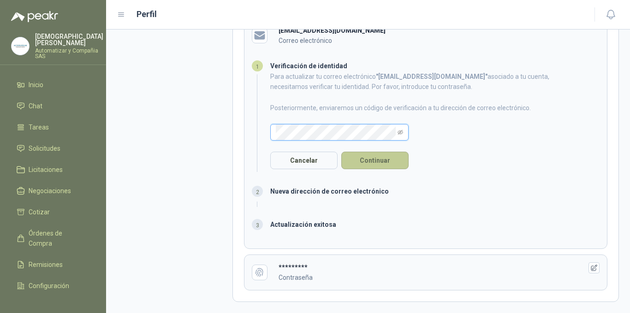
scroll to position [72, 0]
click at [378, 162] on button "Continuar" at bounding box center [374, 161] width 67 height 18
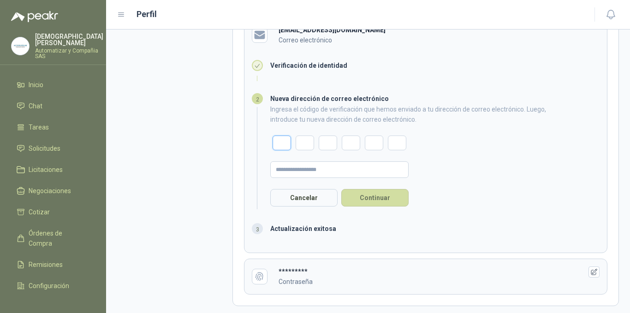
click at [285, 139] on input "text" at bounding box center [282, 143] width 18 height 15
type input "*"
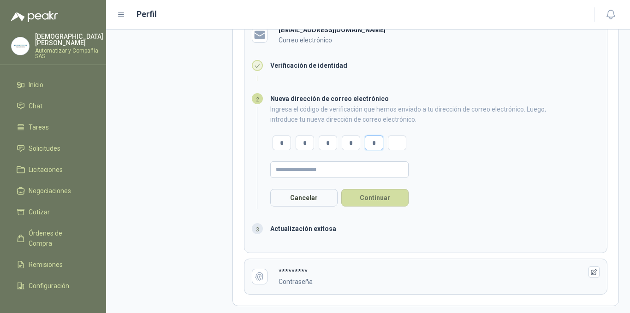
type input "*"
click at [313, 173] on input "text" at bounding box center [339, 169] width 138 height 17
type input "**********"
click at [377, 197] on button "Continuar" at bounding box center [374, 198] width 67 height 18
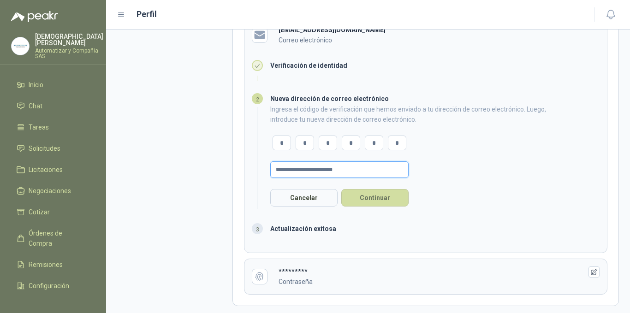
click at [372, 172] on input "**********" at bounding box center [339, 169] width 138 height 17
click at [276, 170] on input "**********" at bounding box center [339, 169] width 138 height 17
click at [374, 198] on button "Continuar" at bounding box center [374, 198] width 67 height 18
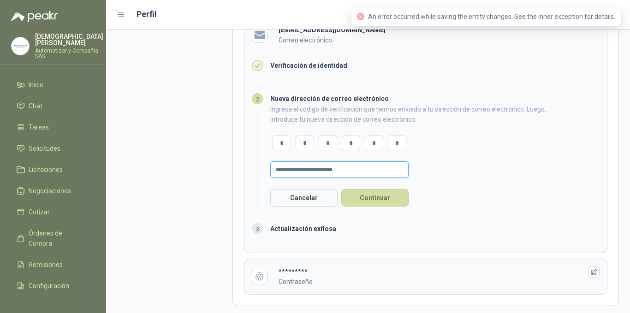
click at [276, 170] on input "**********" at bounding box center [339, 169] width 138 height 17
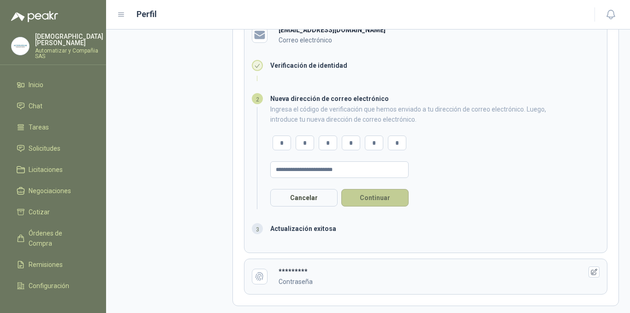
click at [374, 196] on button "Continuar" at bounding box center [374, 198] width 67 height 18
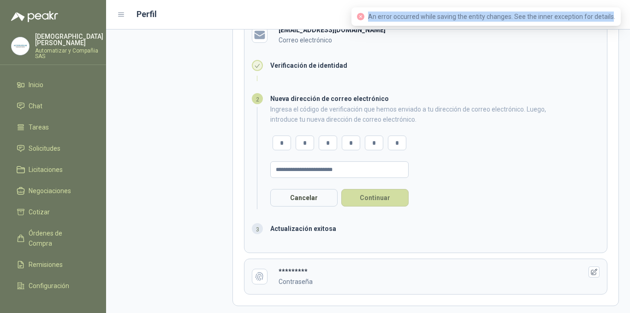
drag, startPoint x: 372, startPoint y: 16, endPoint x: 614, endPoint y: 20, distance: 241.8
click at [614, 20] on div "An error occurred while saving the entity changes. See the inner exception for …" at bounding box center [486, 17] width 258 height 10
copy span "An error occurred while saving the entity changes. See the inner exception for …"
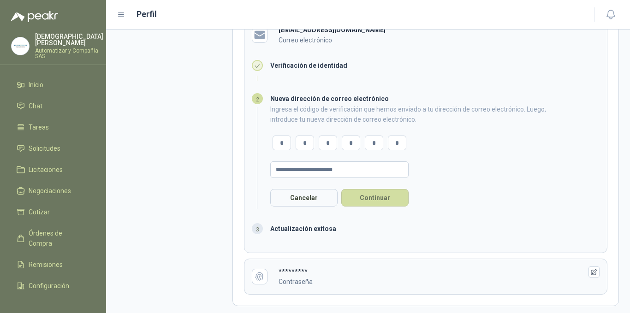
click at [500, 153] on form "**********" at bounding box center [415, 155] width 290 height 102
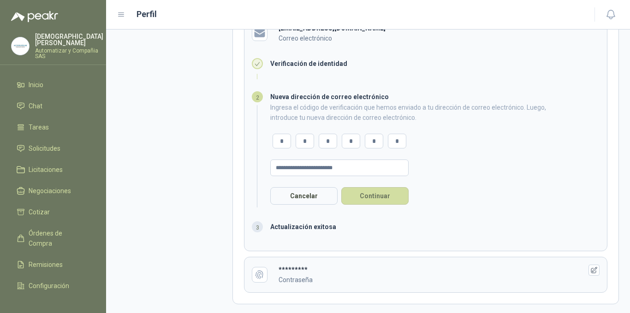
scroll to position [77, 0]
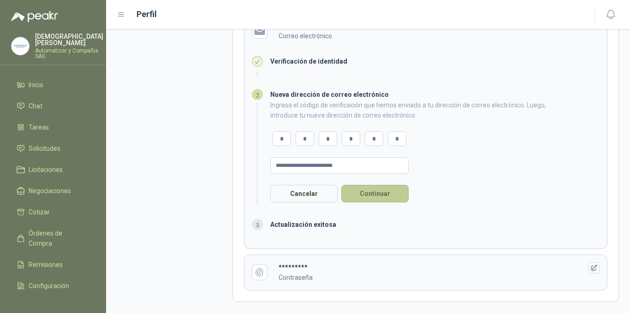
click at [375, 192] on button "Continuar" at bounding box center [374, 194] width 67 height 18
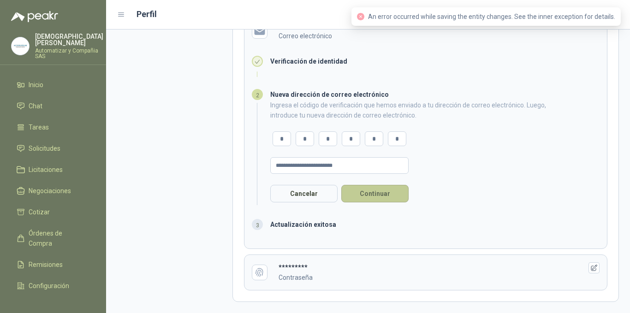
click at [376, 192] on button "Continuar" at bounding box center [374, 194] width 67 height 18
click at [376, 192] on div at bounding box center [415, 151] width 290 height 102
click at [376, 192] on button "Continuar" at bounding box center [374, 194] width 67 height 18
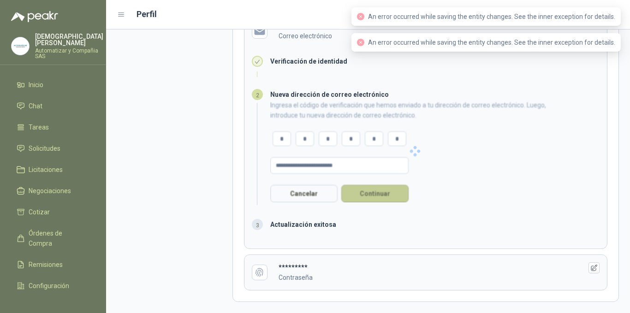
click at [376, 192] on div at bounding box center [415, 151] width 290 height 102
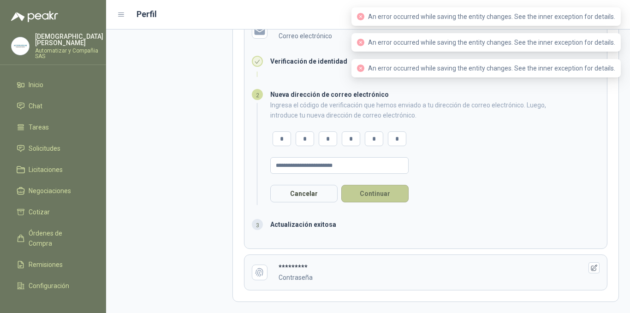
click at [376, 192] on button "Continuar" at bounding box center [374, 194] width 67 height 18
click at [376, 192] on div at bounding box center [415, 151] width 290 height 102
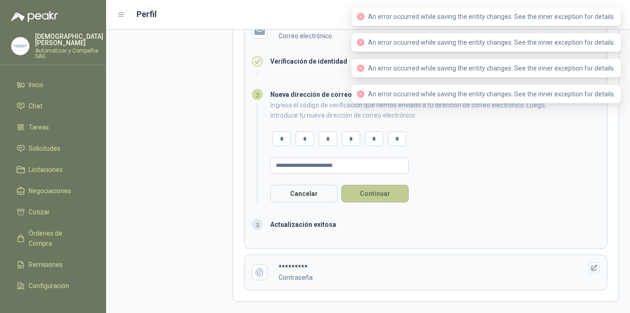
click at [376, 192] on button "Continuar" at bounding box center [374, 194] width 67 height 18
click at [376, 192] on div at bounding box center [415, 151] width 290 height 102
click at [183, 165] on aside "Información básica Inicio de sesión Notificaciones" at bounding box center [174, 133] width 115 height 338
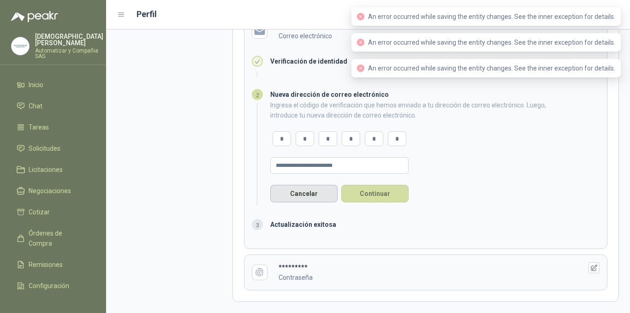
click at [301, 187] on button "Cancelar" at bounding box center [303, 194] width 67 height 18
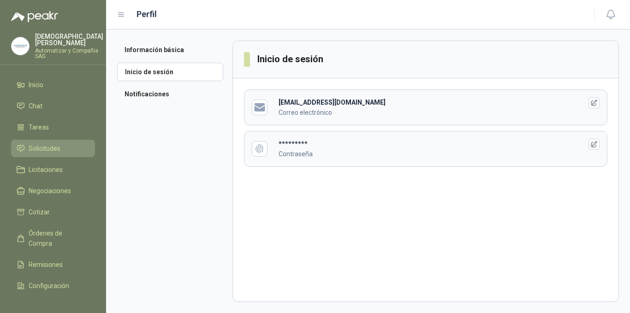
click at [42, 143] on span "Solicitudes" at bounding box center [45, 148] width 32 height 10
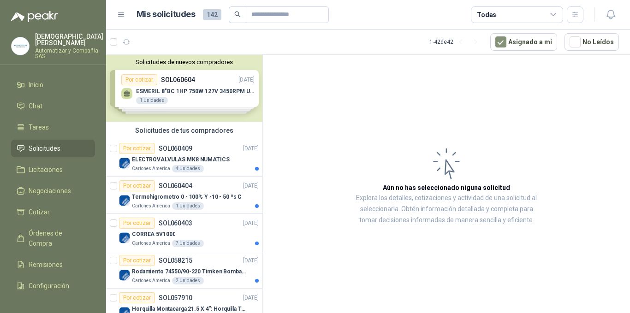
click at [186, 87] on div "Solicitudes de nuevos compradores Por cotizar SOL060604 09/10/25 ESMERIL 8"BC 1…" at bounding box center [184, 88] width 156 height 67
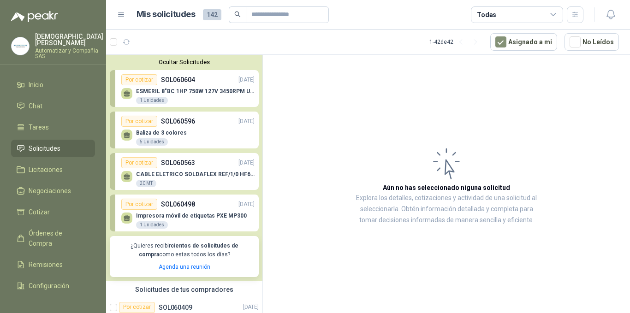
click at [184, 86] on div "ESMERIL 8"BC 1HP 750W 127V 3450RPM URREA 1 Unidades" at bounding box center [187, 94] width 133 height 19
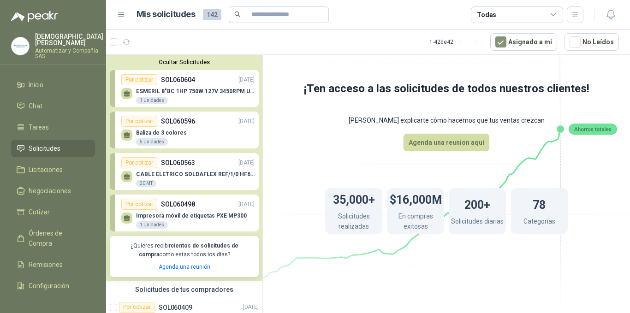
click at [166, 89] on p "ESMERIL 8"BC 1HP 750W 127V 3450RPM URREA" at bounding box center [195, 91] width 119 height 6
click at [187, 132] on div "Baliza de 3 colores 5 Unidades" at bounding box center [187, 136] width 133 height 19
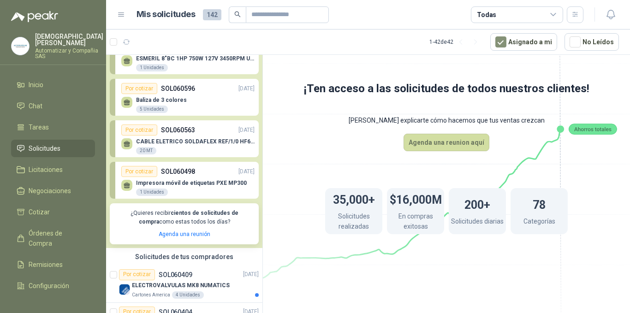
scroll to position [46, 0]
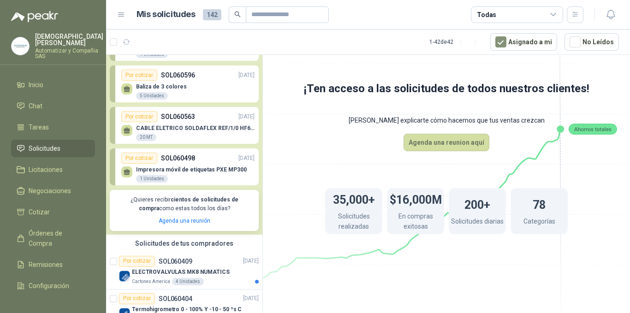
click at [191, 125] on div "CABLE ELETRICO SOLDAFLEX REF/1/0 HF600V 20 MT" at bounding box center [187, 131] width 133 height 19
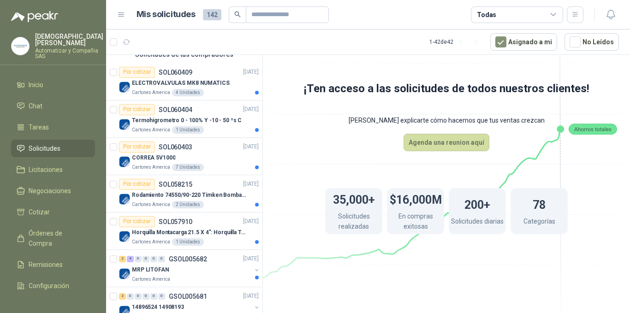
scroll to position [192, 0]
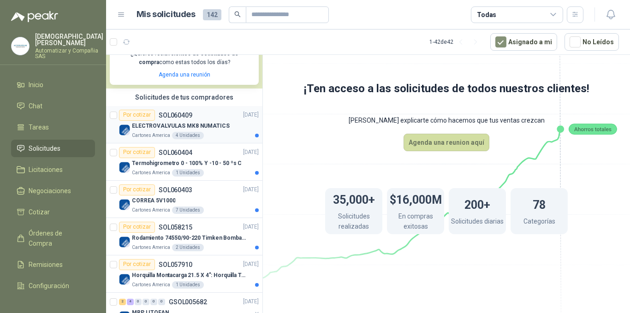
click at [166, 124] on p "ELECTROVALVULAS MK8 NUMATICS" at bounding box center [181, 126] width 98 height 9
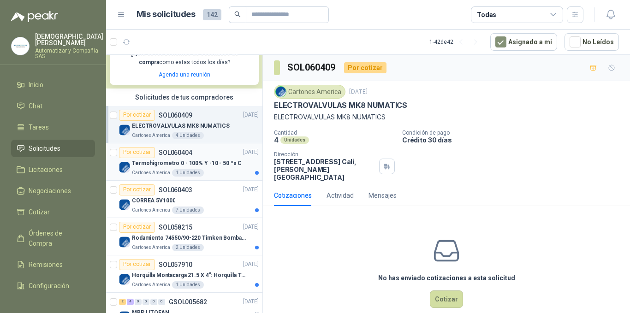
click at [160, 155] on p "SOL060404" at bounding box center [176, 152] width 34 height 6
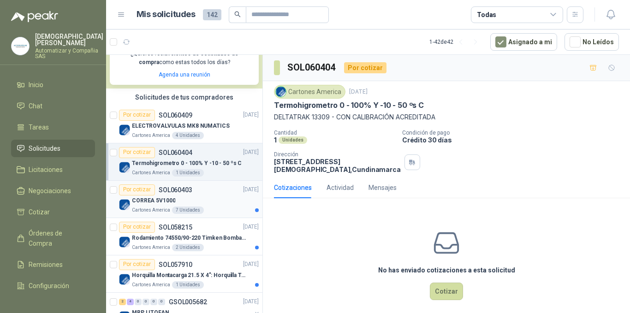
click at [154, 197] on p "CORREA 5V1000" at bounding box center [153, 201] width 43 height 9
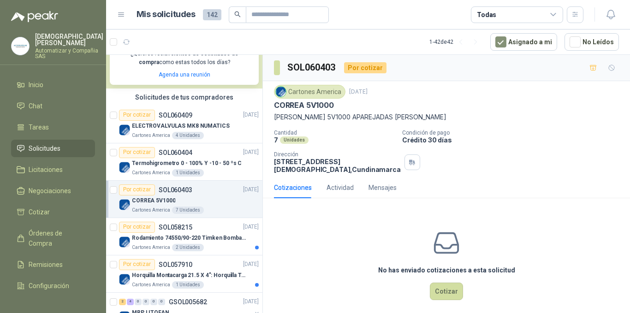
scroll to position [238, 0]
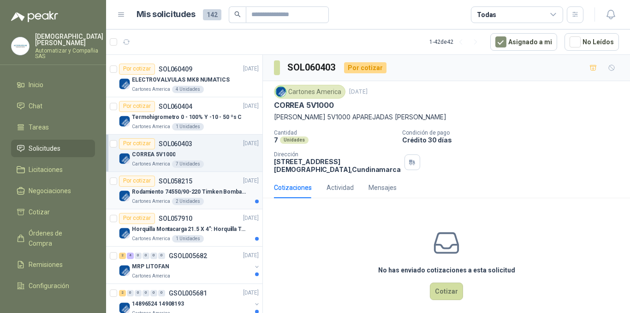
click at [166, 189] on p "Rodamiento 74550/90-220 Timken BombaVG40" at bounding box center [189, 192] width 115 height 9
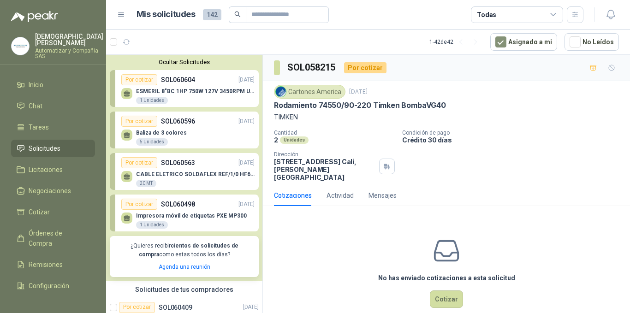
click at [183, 131] on div "Baliza de 3 colores 5 Unidades" at bounding box center [187, 136] width 133 height 19
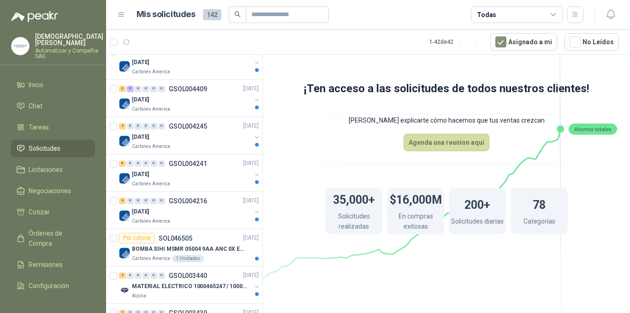
scroll to position [1199, 0]
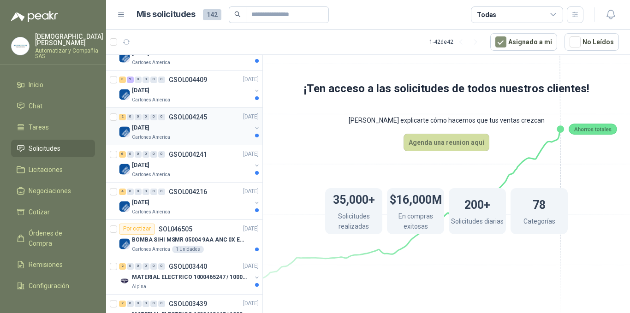
click at [192, 134] on div "Cartones America" at bounding box center [191, 137] width 119 height 7
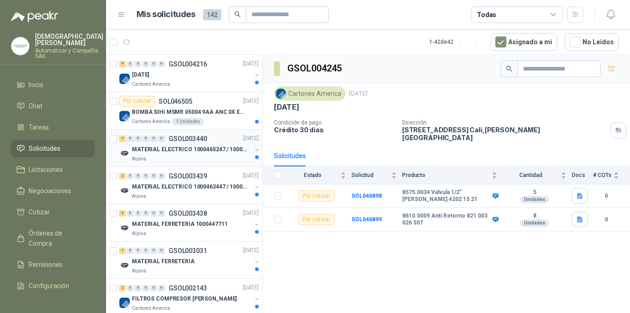
scroll to position [1338, 0]
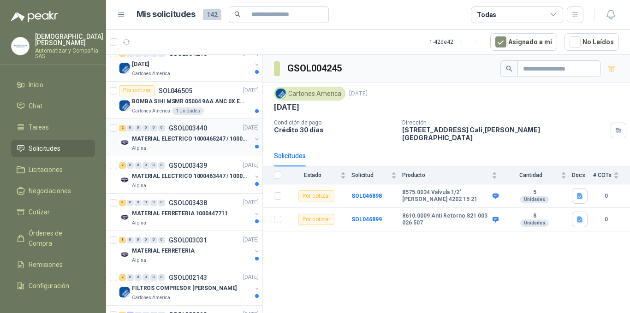
click at [185, 141] on p "MATERIAL ELECTRICO 1000465247 / 1000466995" at bounding box center [189, 139] width 115 height 9
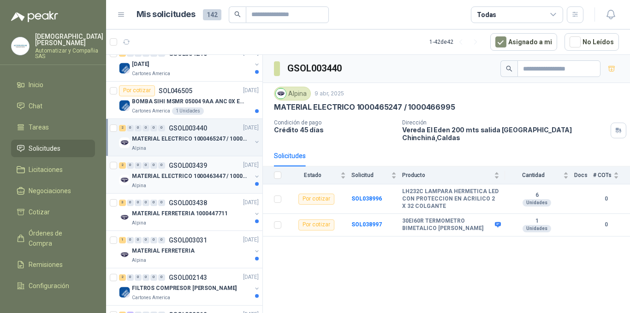
click at [167, 173] on p "MATERIAL ELECTRICO 1000463447 / 1000465800" at bounding box center [189, 176] width 115 height 9
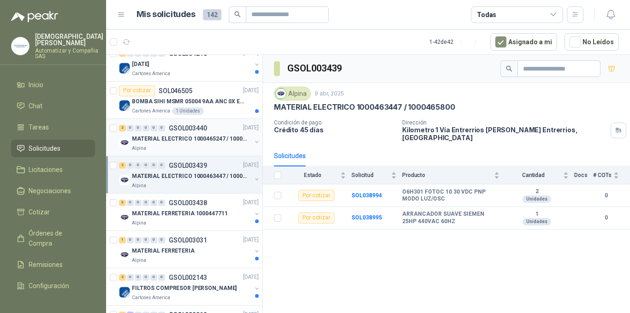
click at [179, 136] on p "MATERIAL ELECTRICO 1000465247 / 1000466995" at bounding box center [189, 139] width 115 height 9
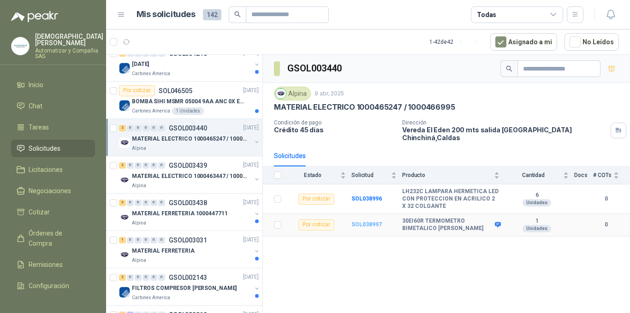
click at [367, 221] on b "SOL038997" at bounding box center [367, 224] width 30 height 6
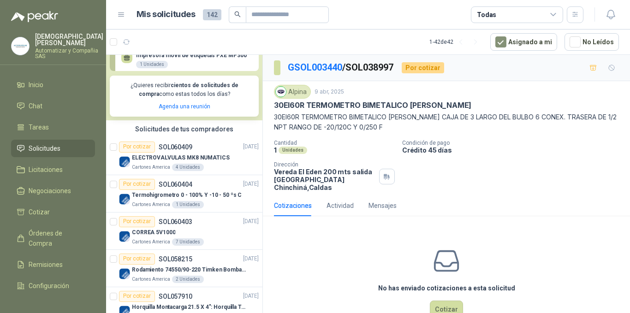
scroll to position [138, 0]
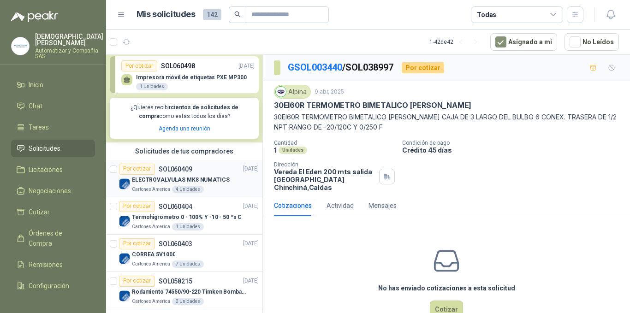
click at [190, 180] on p "ELECTROVALVULAS MK8 NUMATICS" at bounding box center [181, 180] width 98 height 9
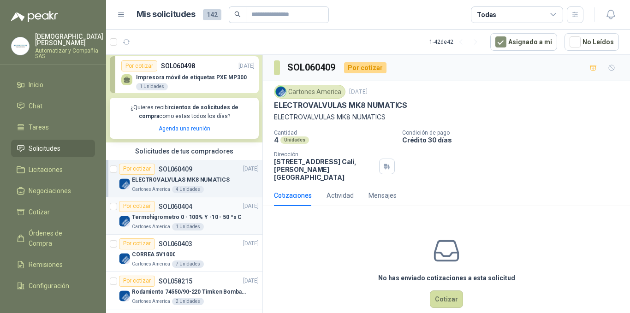
click at [160, 219] on p "Termohigrometro 0 - 100% Y -10 - 50 ºs C" at bounding box center [187, 217] width 110 height 9
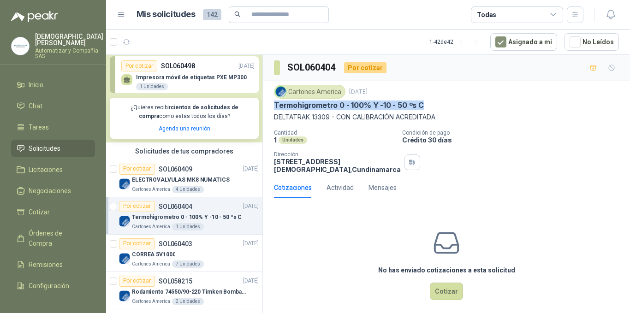
drag, startPoint x: 275, startPoint y: 107, endPoint x: 427, endPoint y: 107, distance: 151.8
click at [427, 107] on div "Termohigrometro 0 - 100% Y -10 - 50 ºs C" at bounding box center [446, 106] width 345 height 10
copy p "Termohigrometro 0 - 100% Y -10 - 50 ºs C"
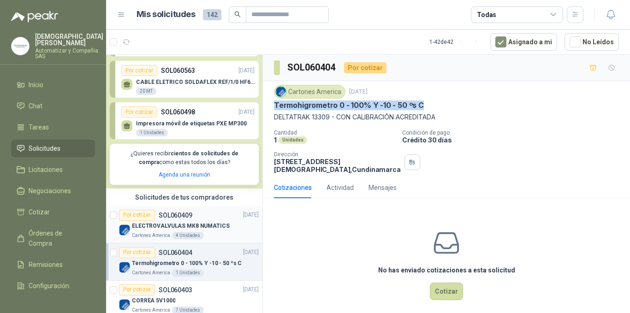
click at [171, 219] on p "SOL060409" at bounding box center [176, 215] width 34 height 6
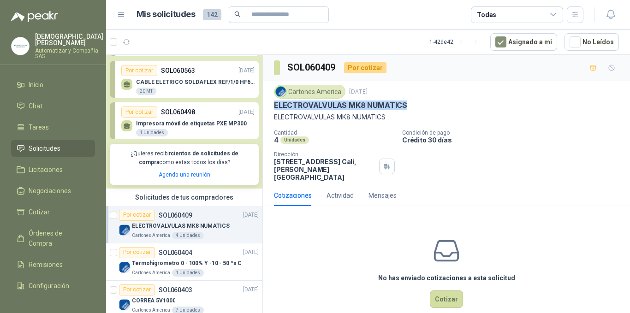
drag, startPoint x: 274, startPoint y: 104, endPoint x: 406, endPoint y: 106, distance: 131.9
click at [406, 106] on div "ELECTROVALVULAS MK8 NUMATICS" at bounding box center [446, 106] width 345 height 10
copy p "ELECTROVALVULAS MK8 NUMATICS"
click at [50, 48] on p "Automatizar y Compañia SAS" at bounding box center [69, 53] width 68 height 11
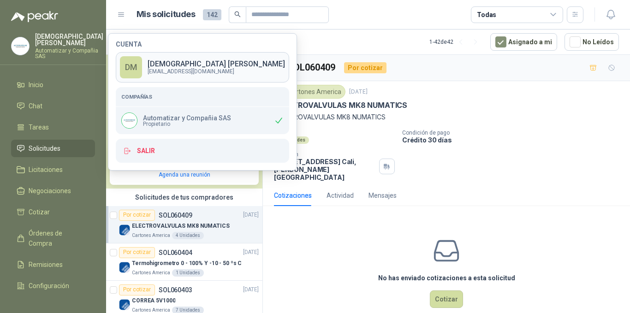
click at [177, 64] on p "Deivis Muñoz" at bounding box center [216, 63] width 137 height 7
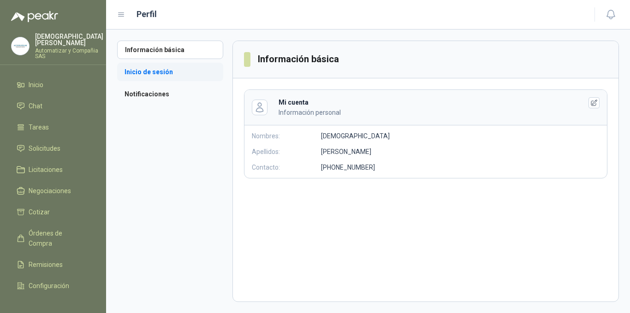
click at [160, 69] on li "Inicio de sesión" at bounding box center [170, 72] width 106 height 18
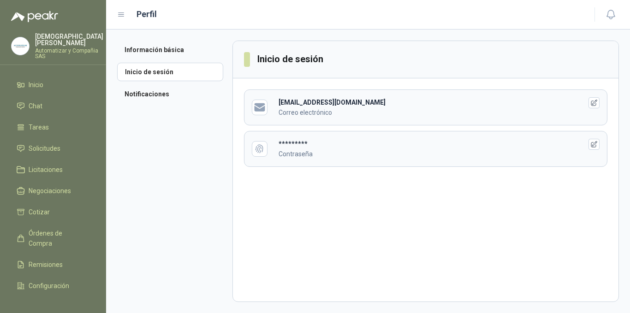
click at [351, 110] on p "Correo electrónico" at bounding box center [423, 112] width 289 height 10
click at [596, 104] on icon "button" at bounding box center [594, 103] width 8 height 8
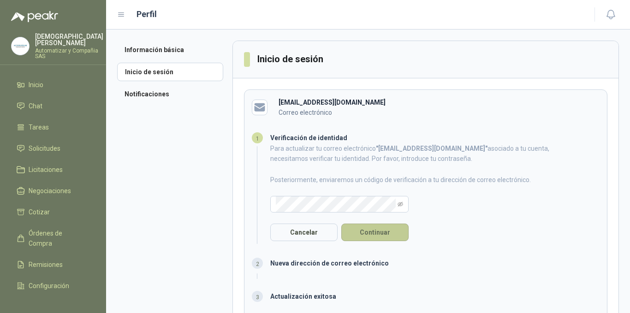
click at [368, 232] on button "Continuar" at bounding box center [374, 233] width 67 height 18
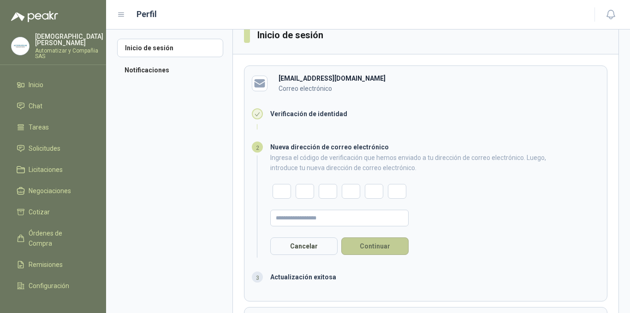
scroll to position [46, 0]
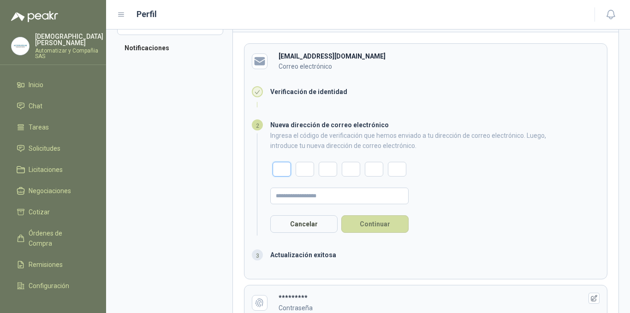
click at [280, 166] on input "text" at bounding box center [282, 169] width 18 height 15
type input "*"
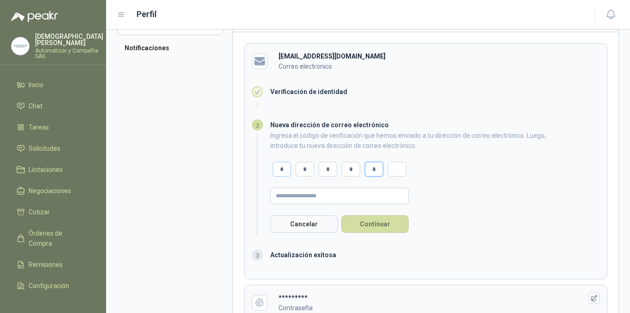
type input "*"
click at [319, 200] on input "text" at bounding box center [339, 196] width 138 height 17
click at [378, 222] on button "Continuar" at bounding box center [374, 224] width 67 height 18
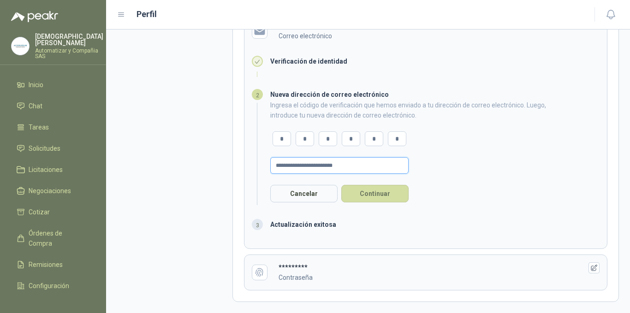
drag, startPoint x: 368, startPoint y: 164, endPoint x: 274, endPoint y: 173, distance: 94.6
click at [274, 173] on input "**********" at bounding box center [339, 165] width 138 height 17
type input "**********"
click at [353, 192] on button "Continuar" at bounding box center [374, 194] width 67 height 18
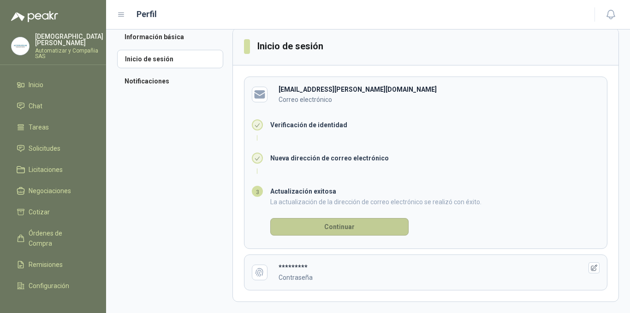
click at [329, 230] on button "Continuar" at bounding box center [339, 227] width 138 height 18
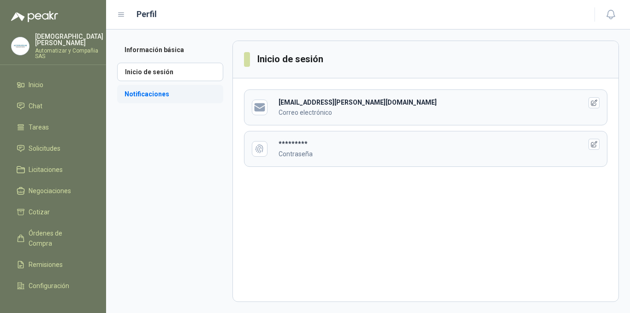
click at [161, 91] on li "Notificaciones" at bounding box center [170, 94] width 106 height 18
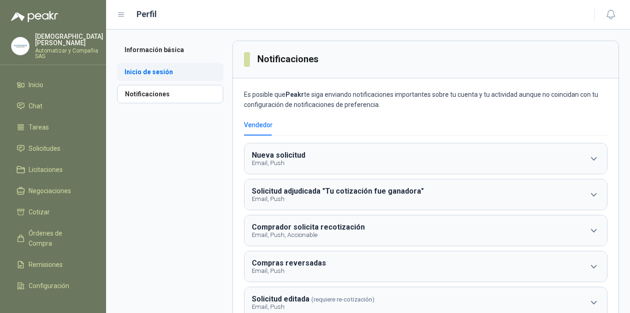
click at [177, 80] on li "Inicio de sesión" at bounding box center [170, 72] width 106 height 18
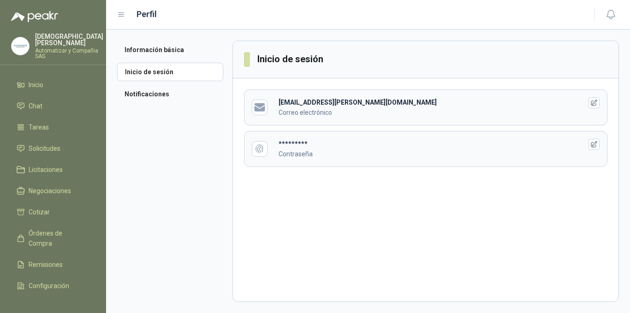
click at [49, 39] on p "Deivis Muñoz" at bounding box center [69, 39] width 68 height 13
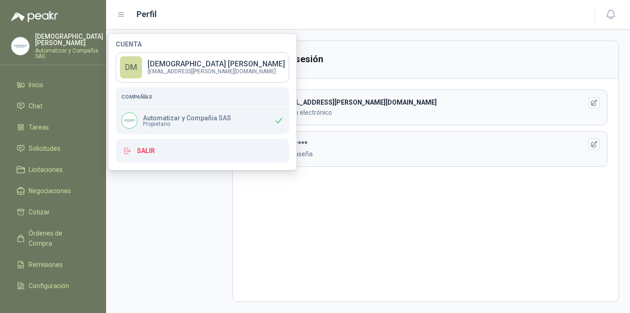
click at [160, 116] on p "Automatizar y Compañia SAS" at bounding box center [187, 118] width 88 height 6
click at [58, 40] on div "Deivis Muñoz Automatizar y Compañia SAS" at bounding box center [69, 46] width 68 height 26
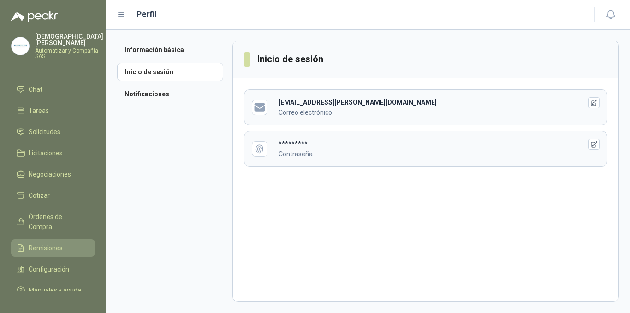
scroll to position [32, 0]
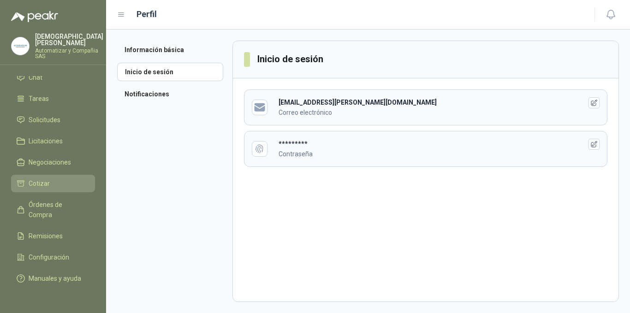
click at [52, 179] on li "Cotizar" at bounding box center [53, 184] width 73 height 10
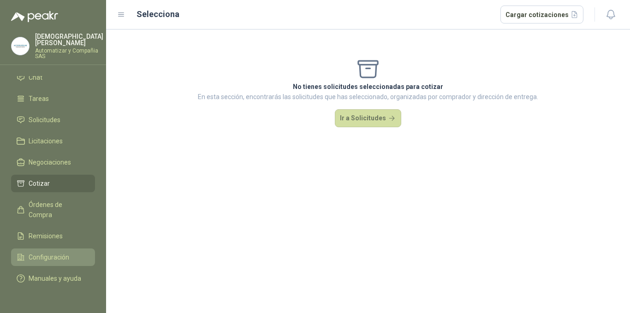
click at [58, 252] on span "Configuración" at bounding box center [49, 257] width 41 height 10
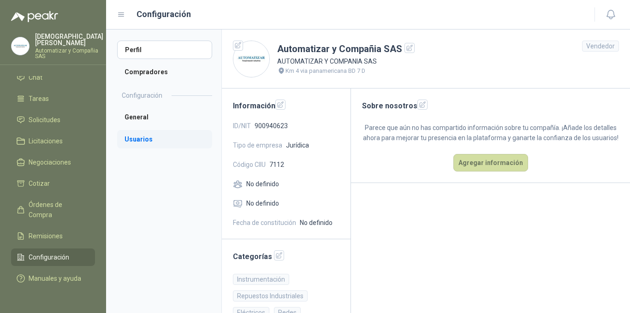
click at [149, 134] on li "Usuarios" at bounding box center [164, 139] width 95 height 18
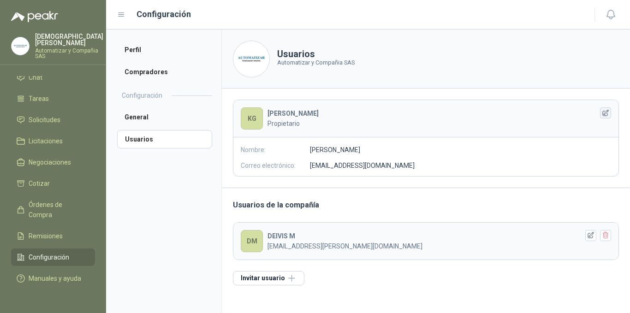
click at [604, 113] on icon "button" at bounding box center [606, 113] width 8 height 8
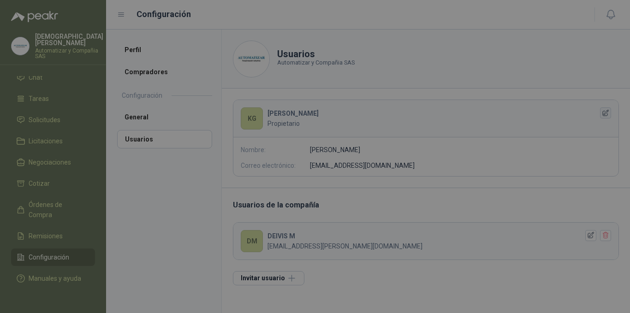
type input "**********"
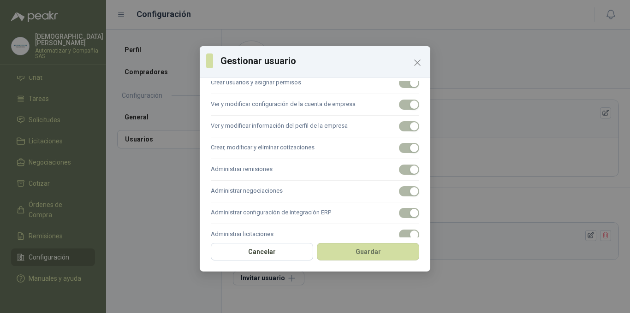
scroll to position [138, 0]
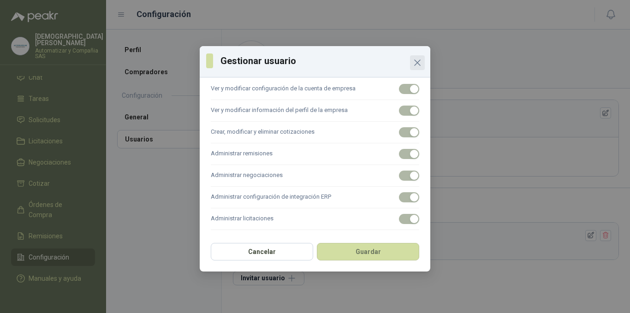
click at [418, 59] on icon "Close" at bounding box center [417, 62] width 11 height 11
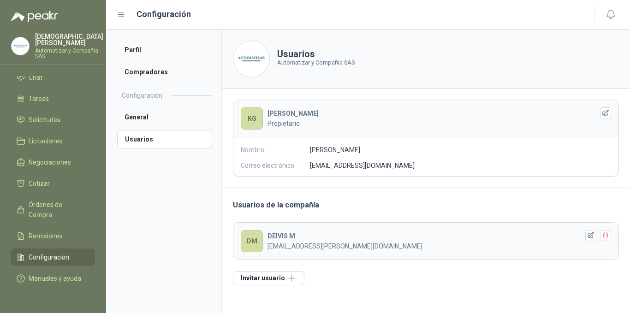
click at [36, 40] on p "Deivis Muñoz" at bounding box center [69, 39] width 68 height 13
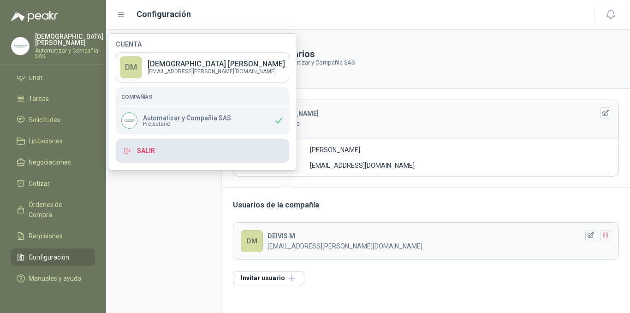
click at [145, 154] on button "Salir" at bounding box center [202, 151] width 173 height 24
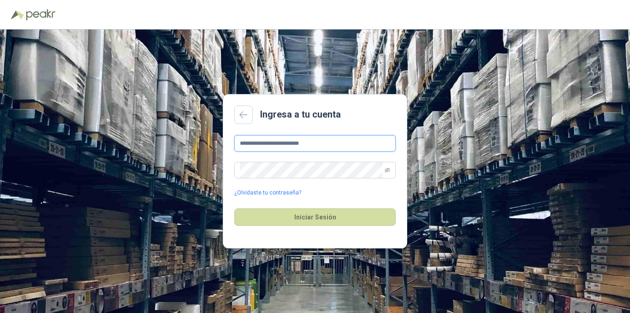
click at [290, 145] on input "**********" at bounding box center [314, 143] width 161 height 17
click at [322, 143] on input "**********" at bounding box center [314, 143] width 161 height 17
click at [330, 142] on input "**********" at bounding box center [314, 143] width 161 height 17
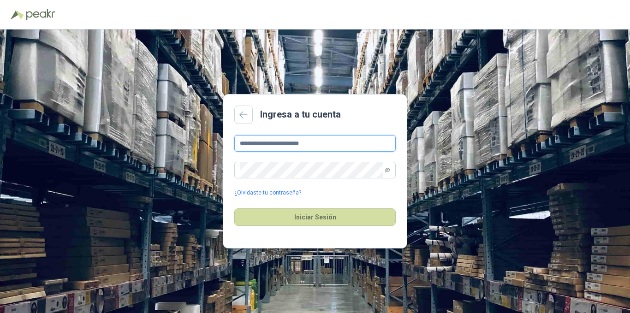
drag, startPoint x: 330, startPoint y: 142, endPoint x: 231, endPoint y: 142, distance: 99.2
click at [231, 142] on main "**********" at bounding box center [315, 171] width 185 height 155
type input "**********"
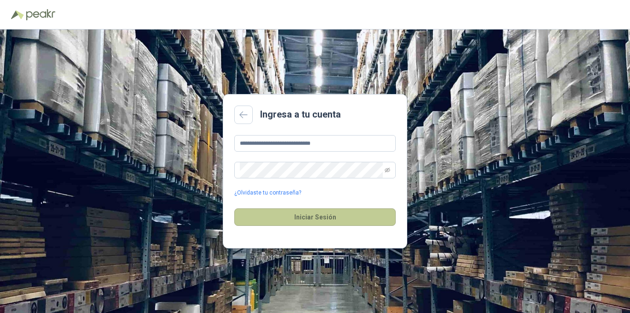
click at [310, 219] on button "Iniciar Sesión" at bounding box center [314, 218] width 161 height 18
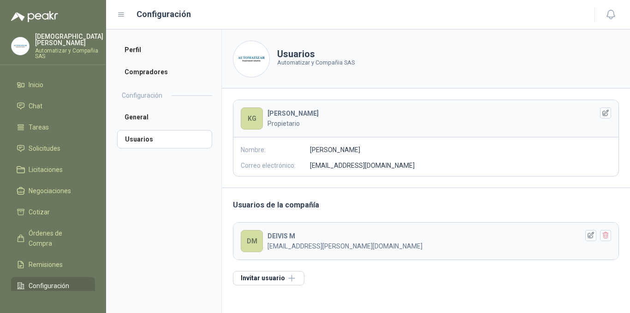
click at [22, 42] on img at bounding box center [21, 46] width 18 height 18
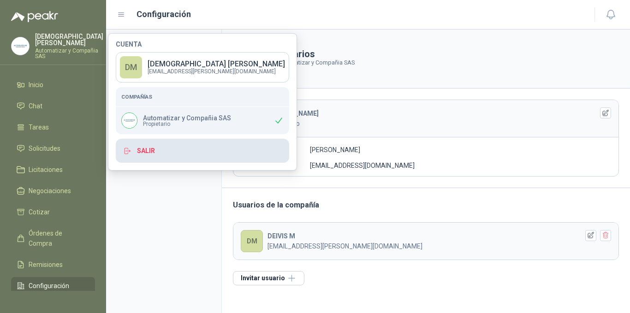
click at [151, 152] on button "Salir" at bounding box center [202, 151] width 173 height 24
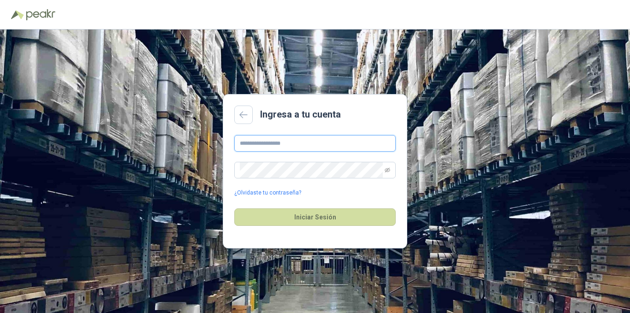
type input "**********"
click at [240, 117] on icon at bounding box center [243, 114] width 8 height 7
